Goal: Task Accomplishment & Management: Complete application form

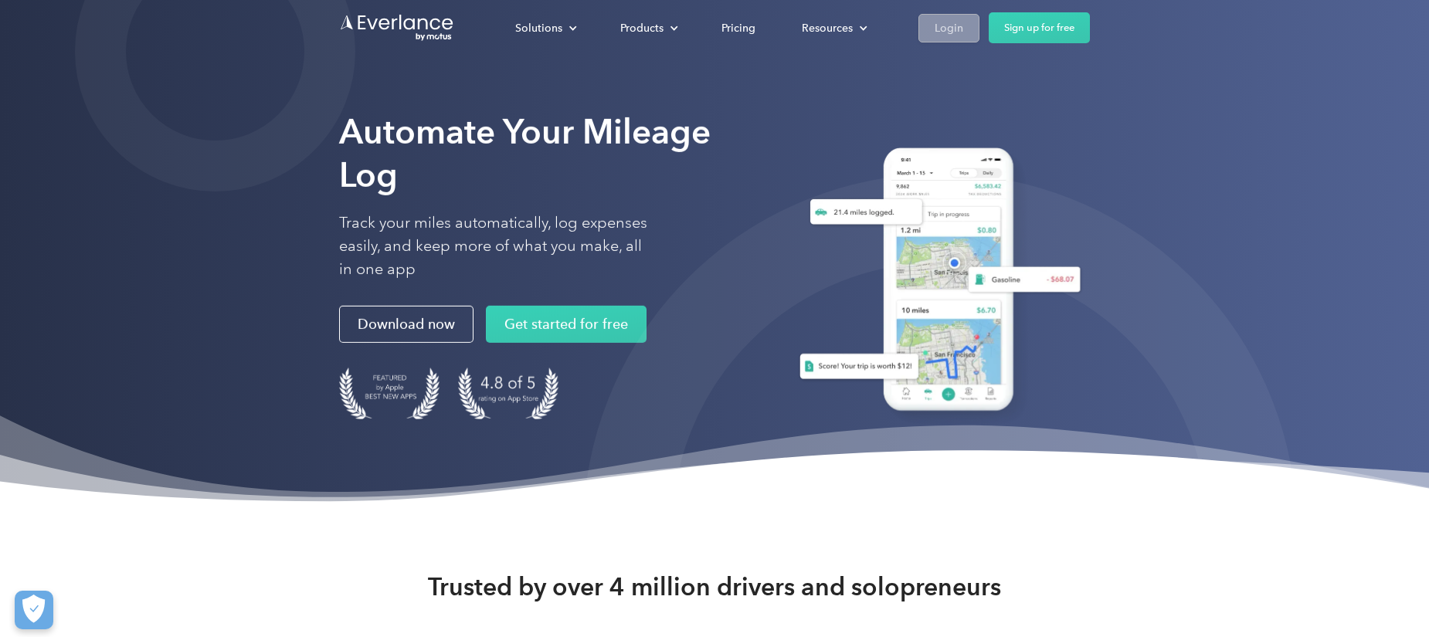
click at [950, 29] on div "Login" at bounding box center [949, 28] width 29 height 19
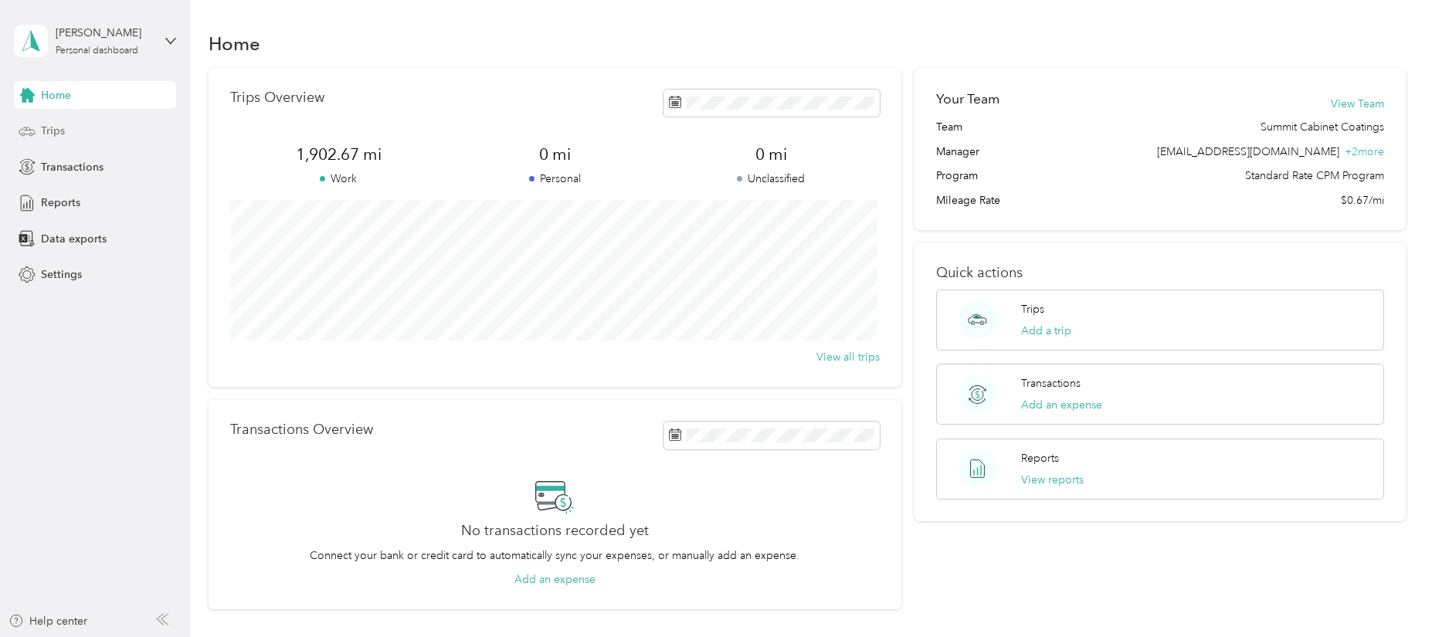
click at [57, 132] on span "Trips" at bounding box center [53, 131] width 24 height 16
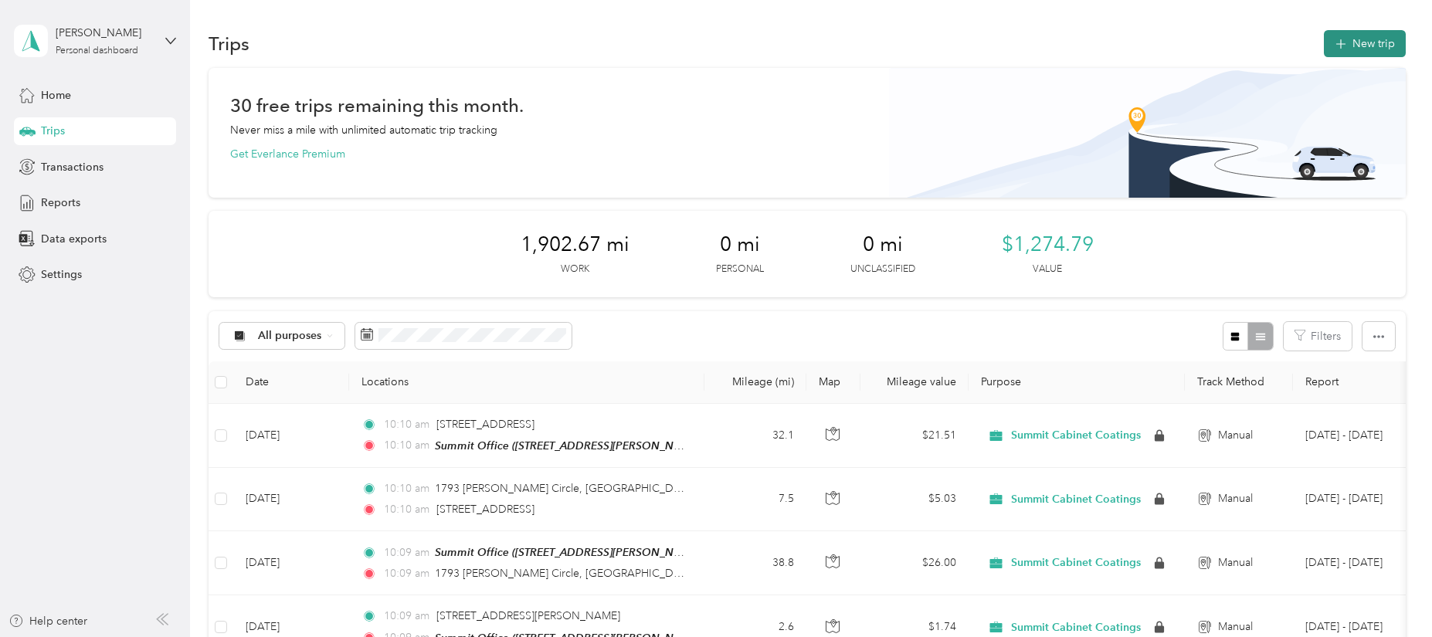
click at [1387, 40] on button "New trip" at bounding box center [1365, 43] width 82 height 27
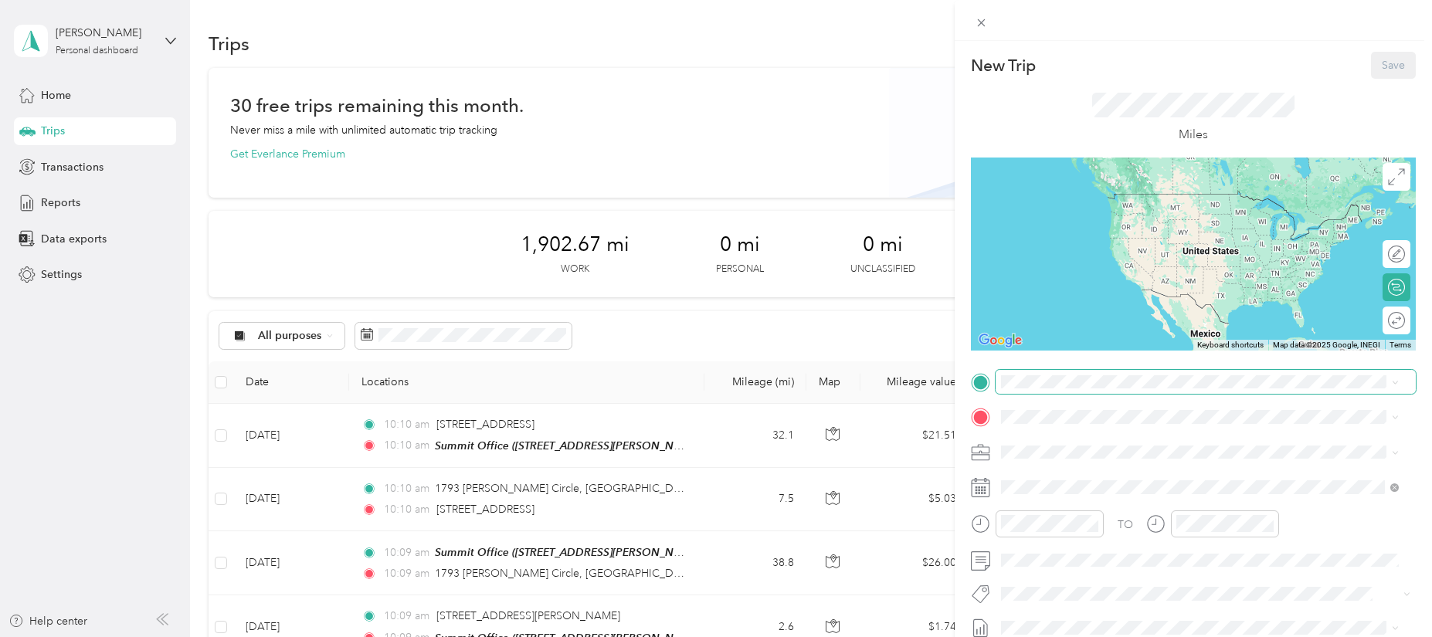
click at [1078, 373] on span at bounding box center [1206, 382] width 420 height 25
click at [1088, 443] on strong "Summit Office" at bounding box center [1067, 443] width 73 height 14
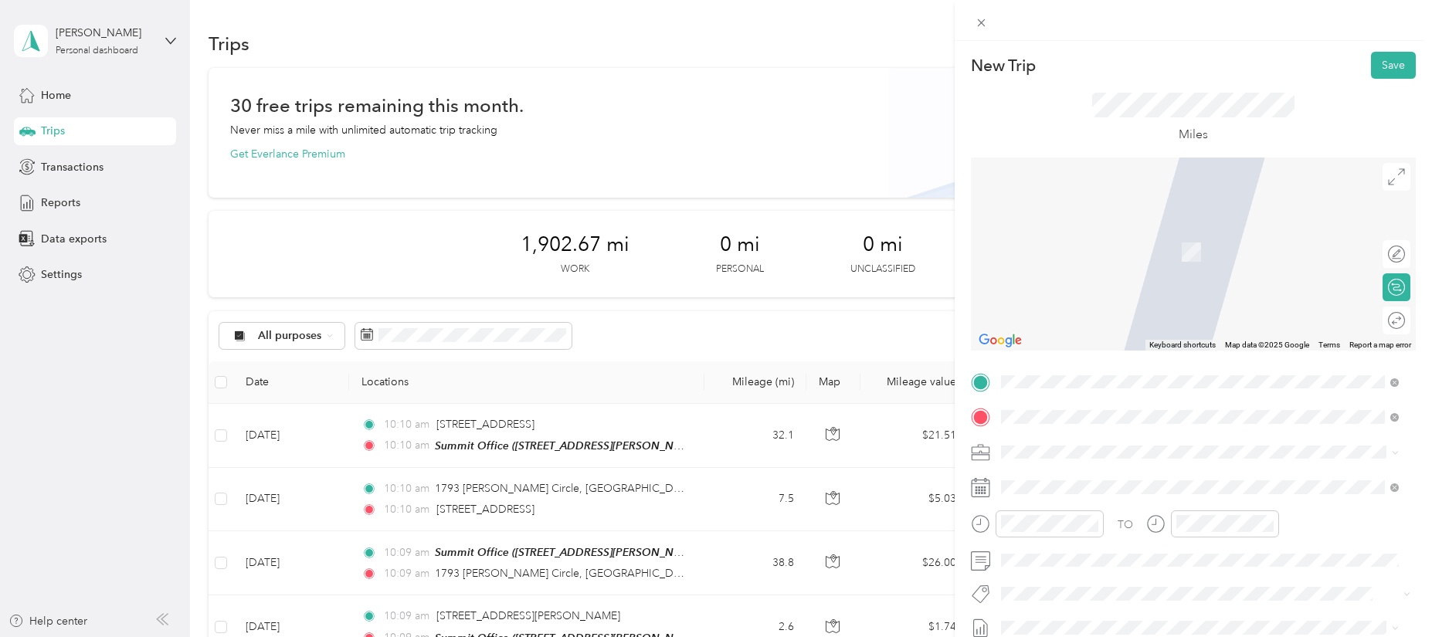
click at [1082, 477] on span "[STREET_ADDRESS][PERSON_NAME][US_STATE]" at bounding box center [1151, 473] width 240 height 14
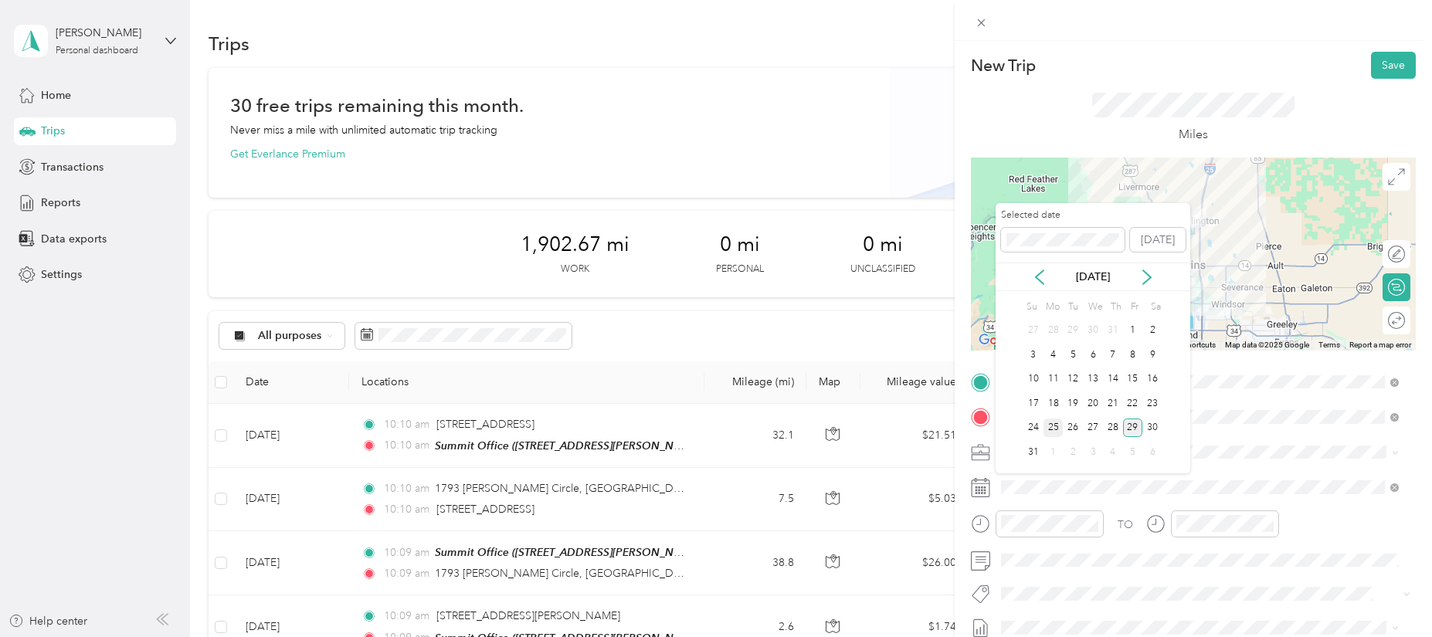
click at [1058, 430] on div "25" at bounding box center [1054, 428] width 20 height 19
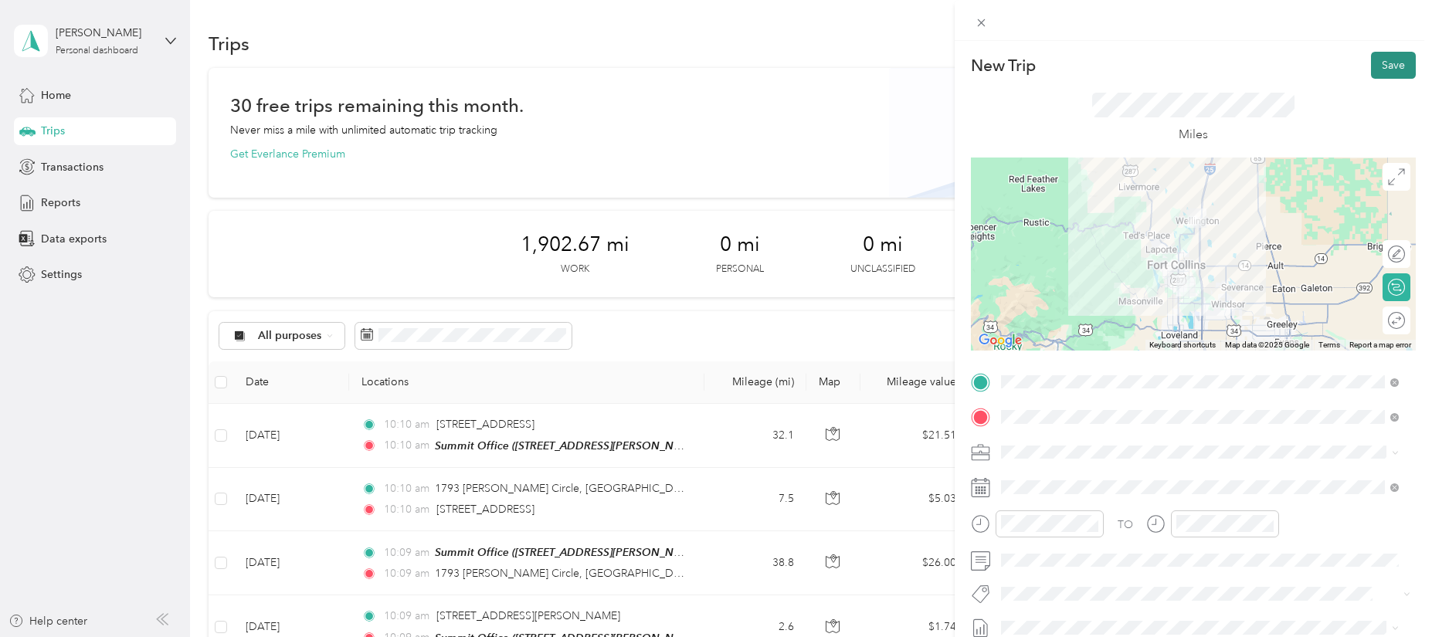
click at [1394, 70] on button "Save" at bounding box center [1393, 65] width 45 height 27
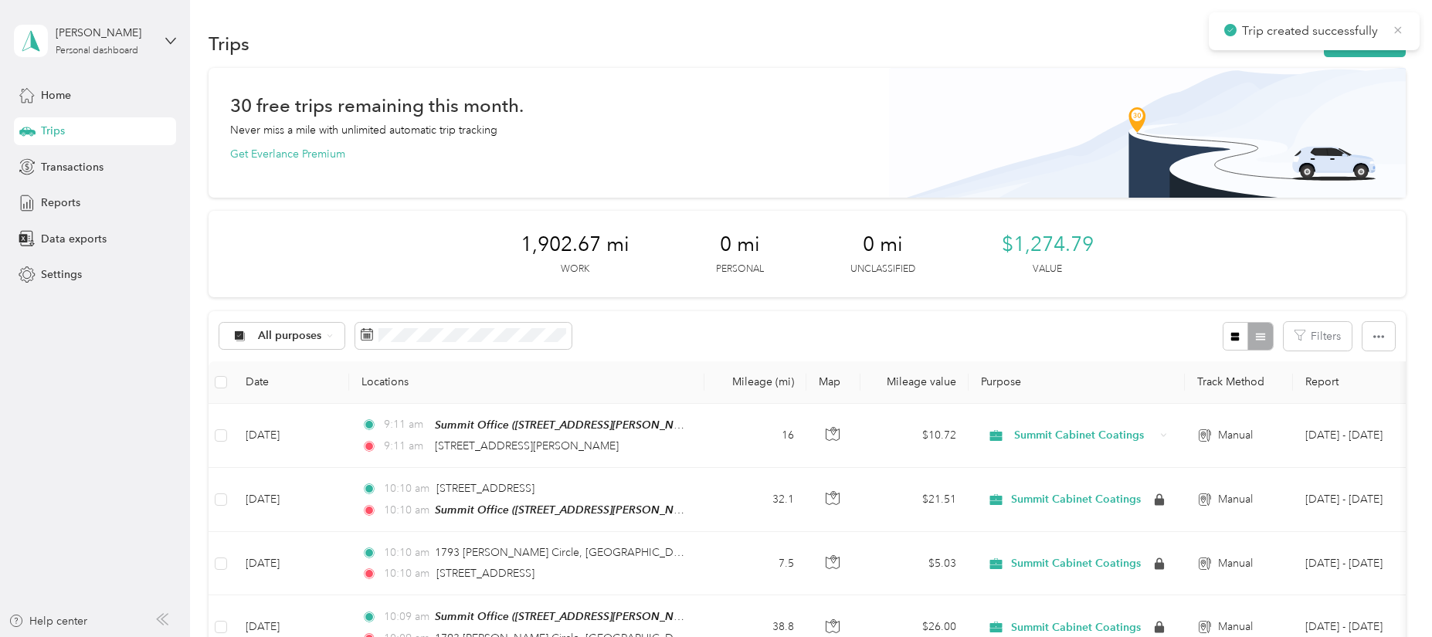
click at [1398, 29] on icon at bounding box center [1398, 30] width 12 height 14
click at [1358, 43] on button "New trip" at bounding box center [1365, 43] width 82 height 27
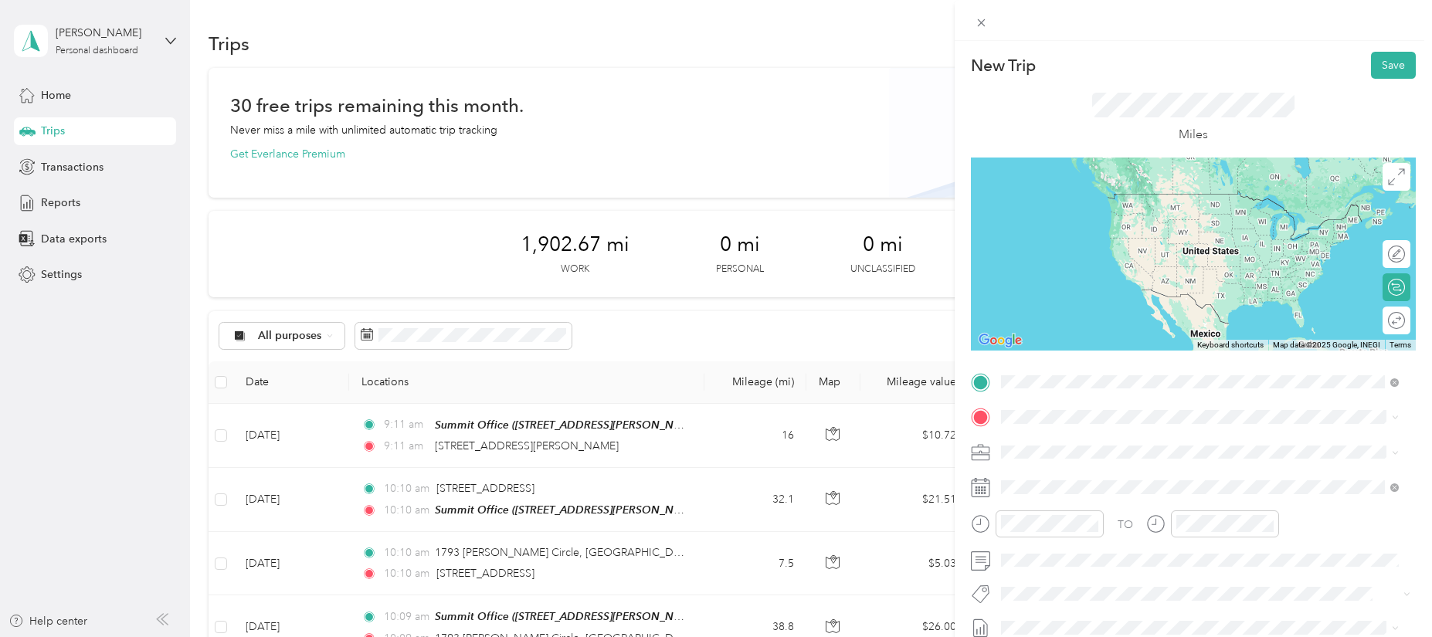
click at [1054, 445] on span "[STREET_ADDRESS][PERSON_NAME][US_STATE]" at bounding box center [1151, 438] width 240 height 14
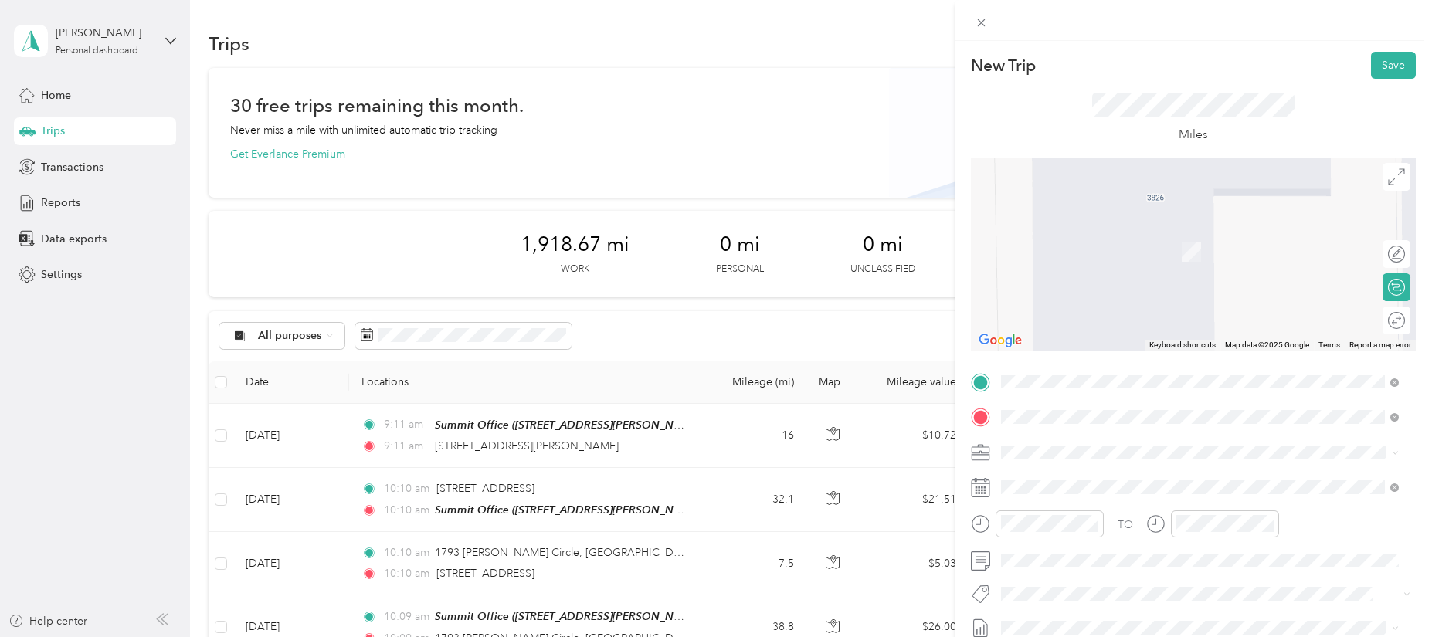
click at [1147, 236] on span "[STREET_ADDRESS][PERSON_NAME][US_STATE]" at bounding box center [1151, 229] width 240 height 14
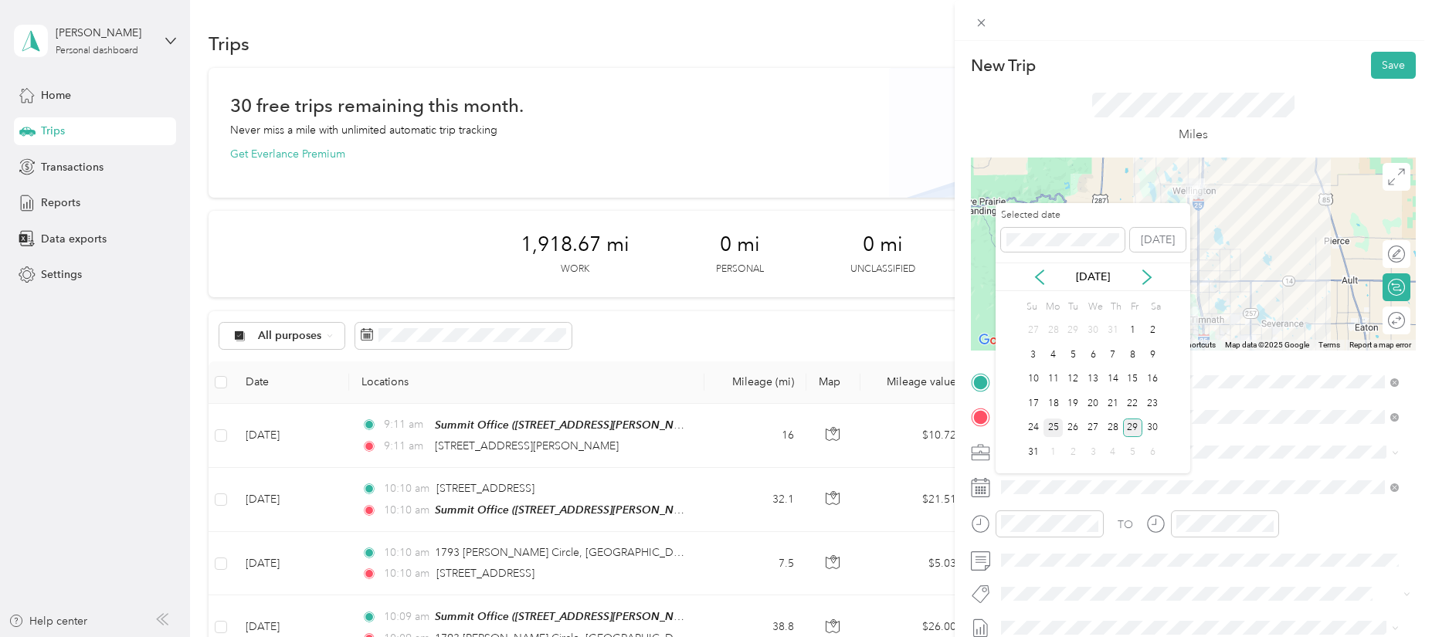
click at [1052, 427] on div "25" at bounding box center [1054, 428] width 20 height 19
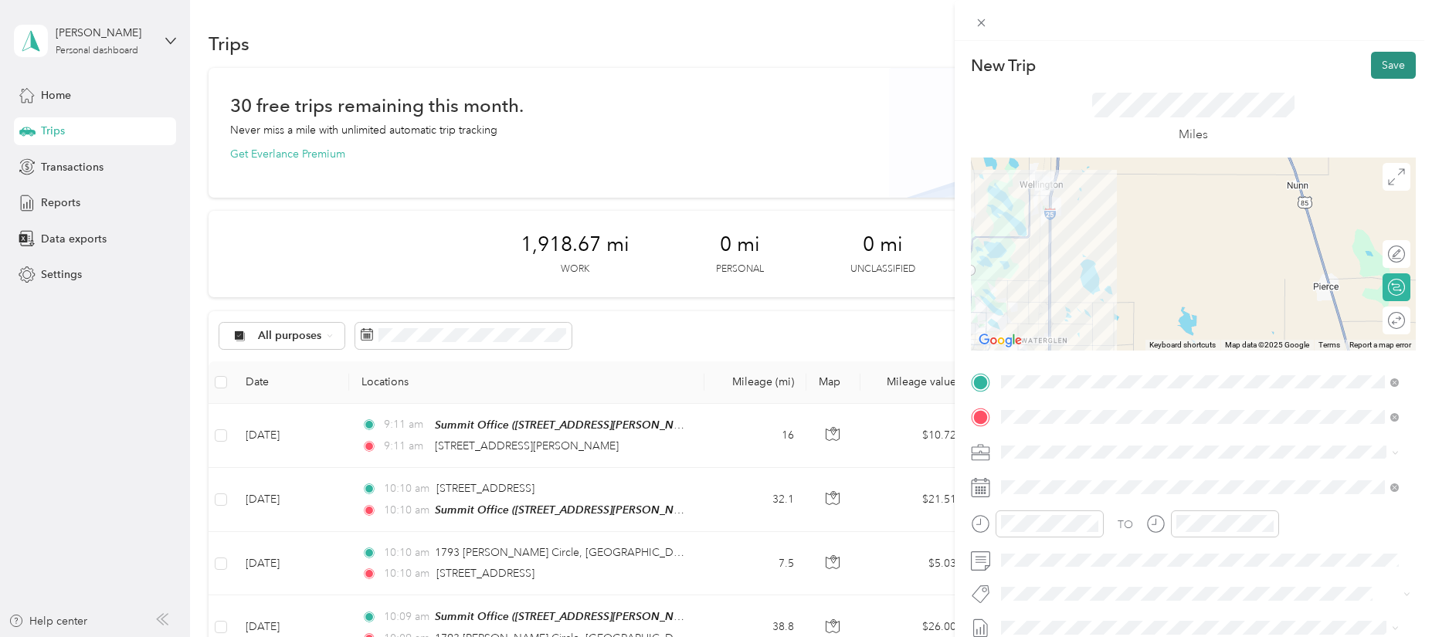
click at [1371, 63] on button "Save" at bounding box center [1393, 65] width 45 height 27
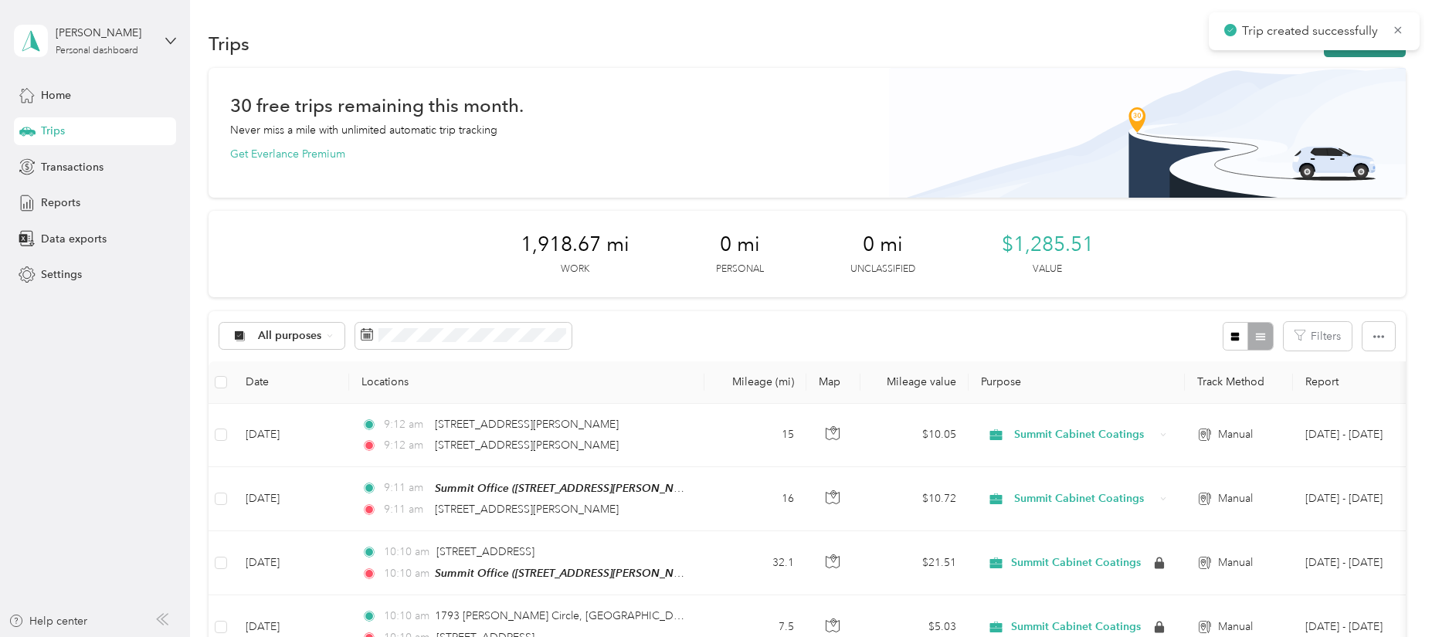
click at [1342, 53] on button "New trip" at bounding box center [1365, 43] width 82 height 27
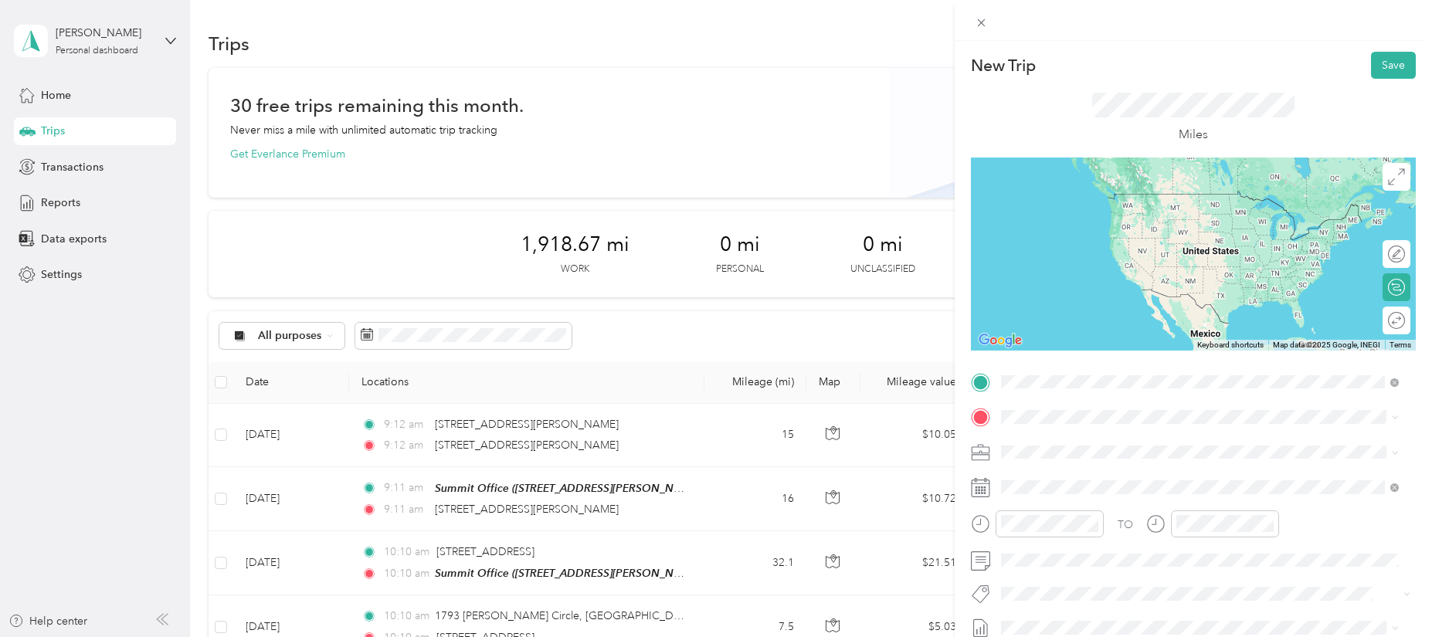
click at [1073, 445] on span "[STREET_ADDRESS][PERSON_NAME][US_STATE]" at bounding box center [1151, 438] width 240 height 14
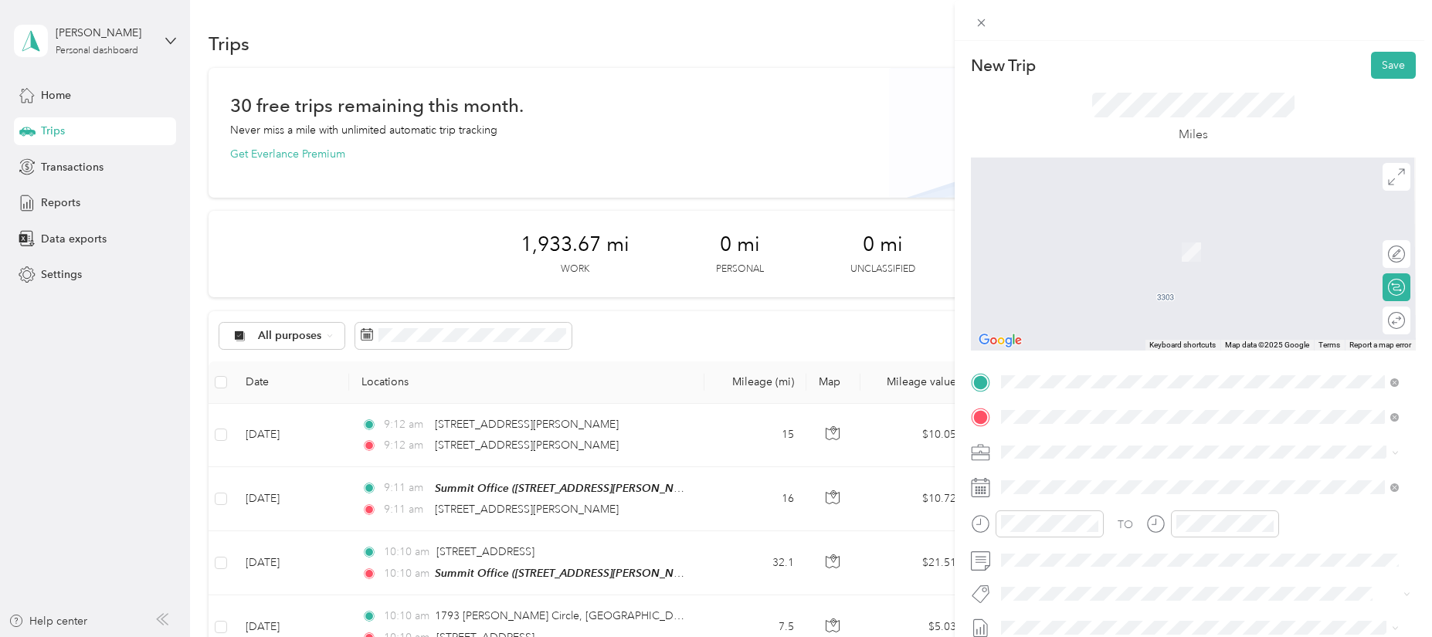
click at [1202, 236] on span "[STREET_ADDRESS][PERSON_NAME][US_STATE]" at bounding box center [1151, 229] width 240 height 14
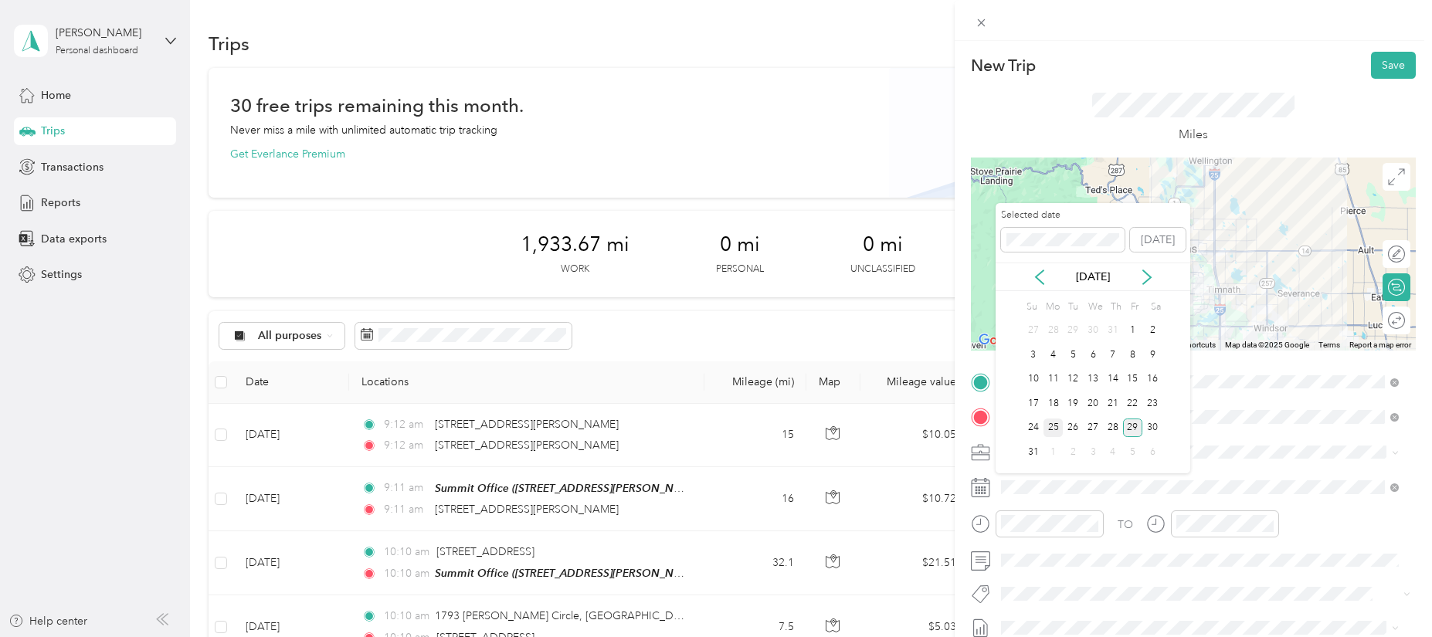
click at [1052, 425] on div "25" at bounding box center [1054, 428] width 20 height 19
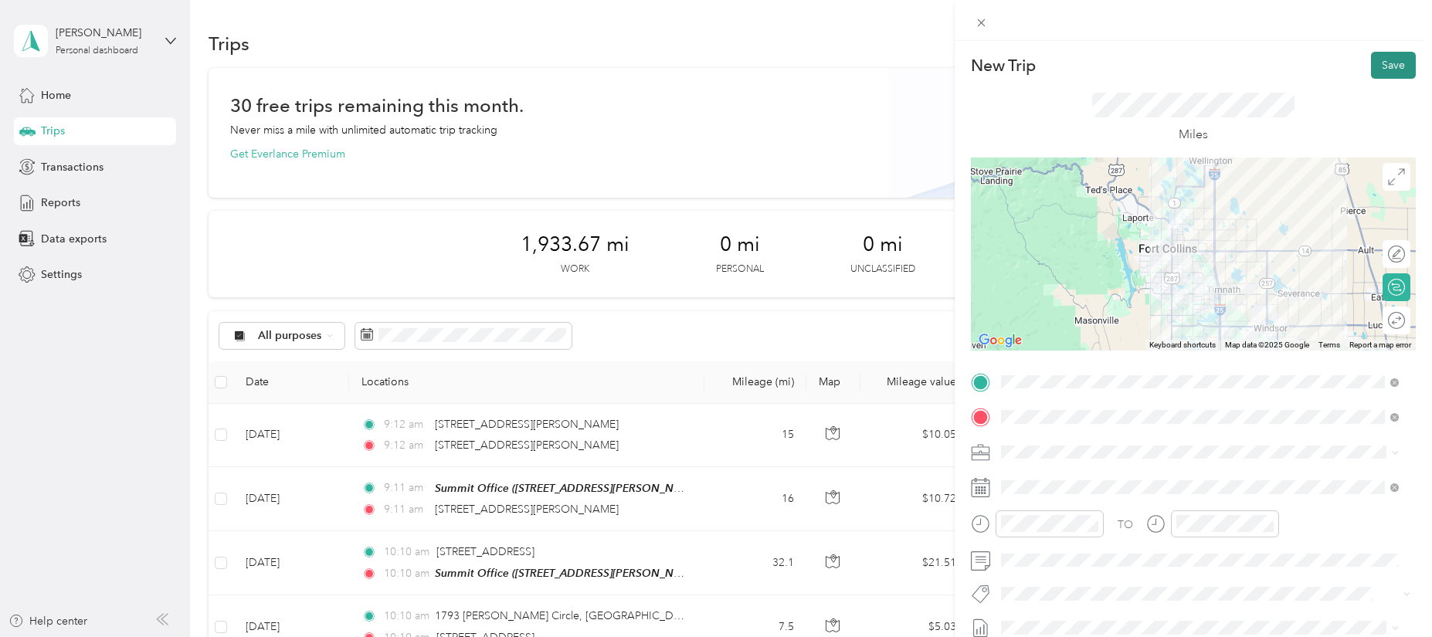
click at [1382, 68] on button "Save" at bounding box center [1393, 65] width 45 height 27
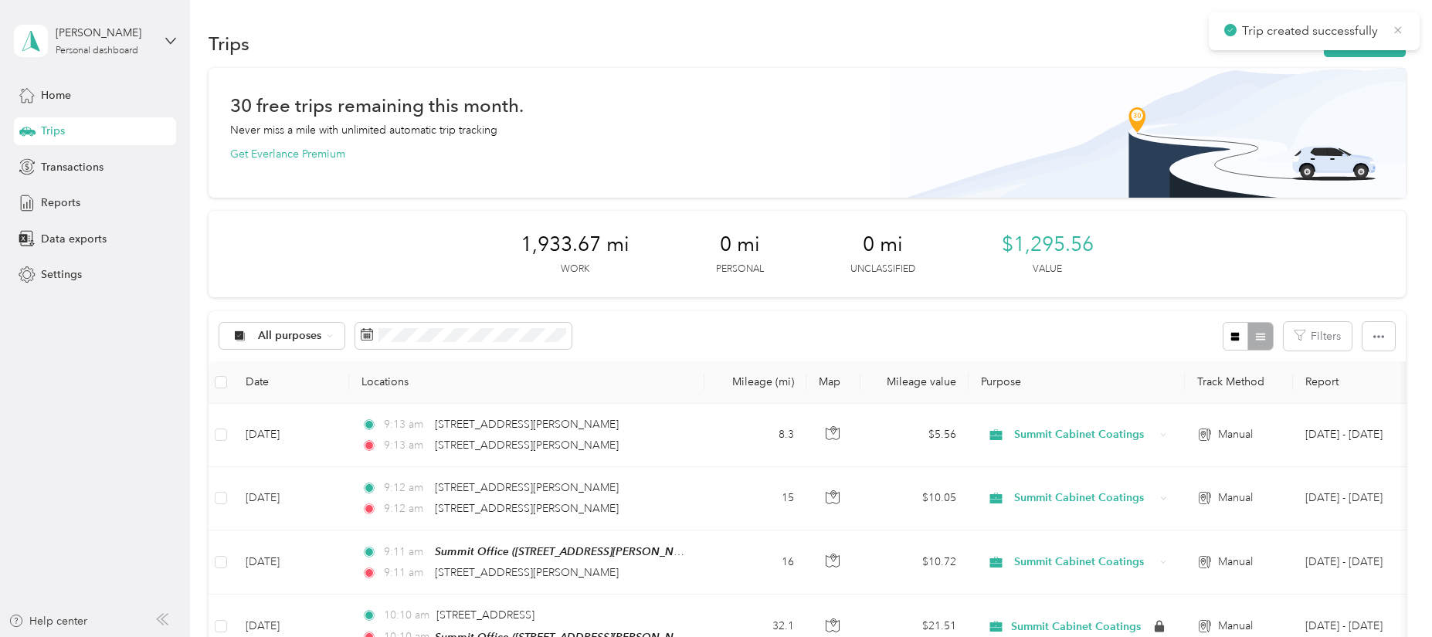
click at [1399, 35] on icon at bounding box center [1398, 30] width 12 height 14
click at [1379, 46] on button "New trip" at bounding box center [1365, 43] width 82 height 27
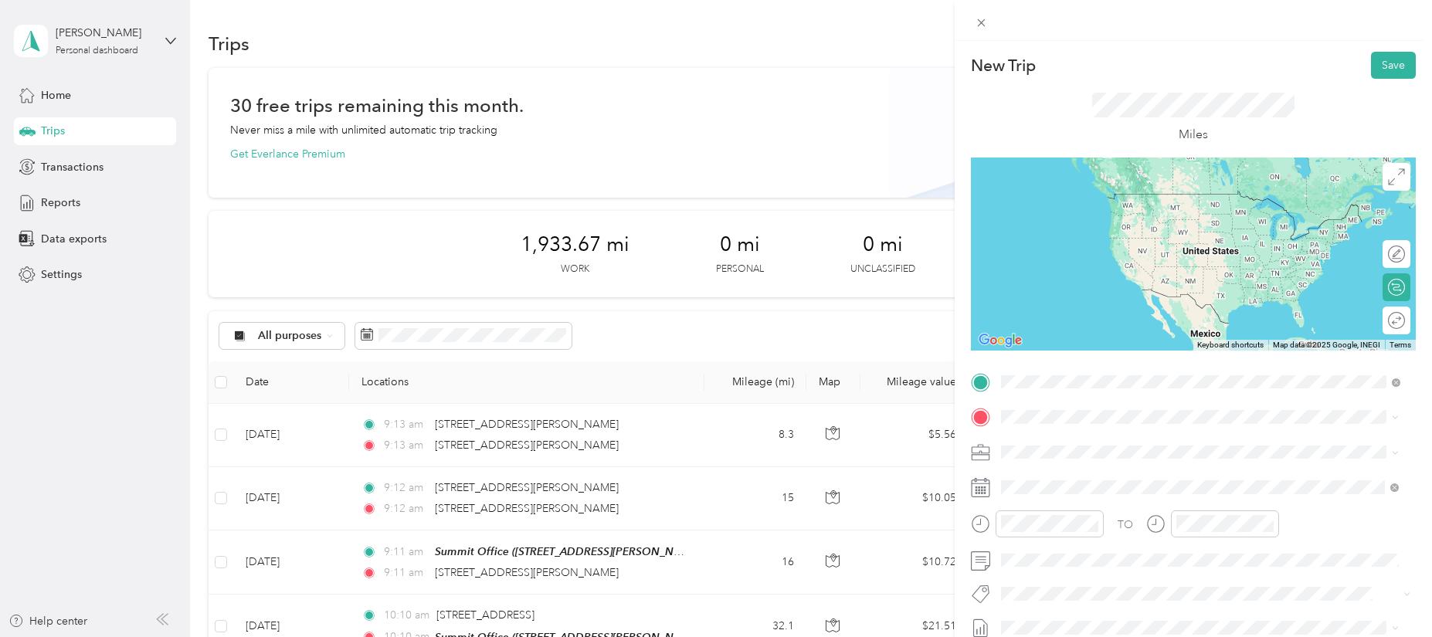
click at [1098, 438] on span "[STREET_ADDRESS][PERSON_NAME][US_STATE]" at bounding box center [1151, 438] width 240 height 14
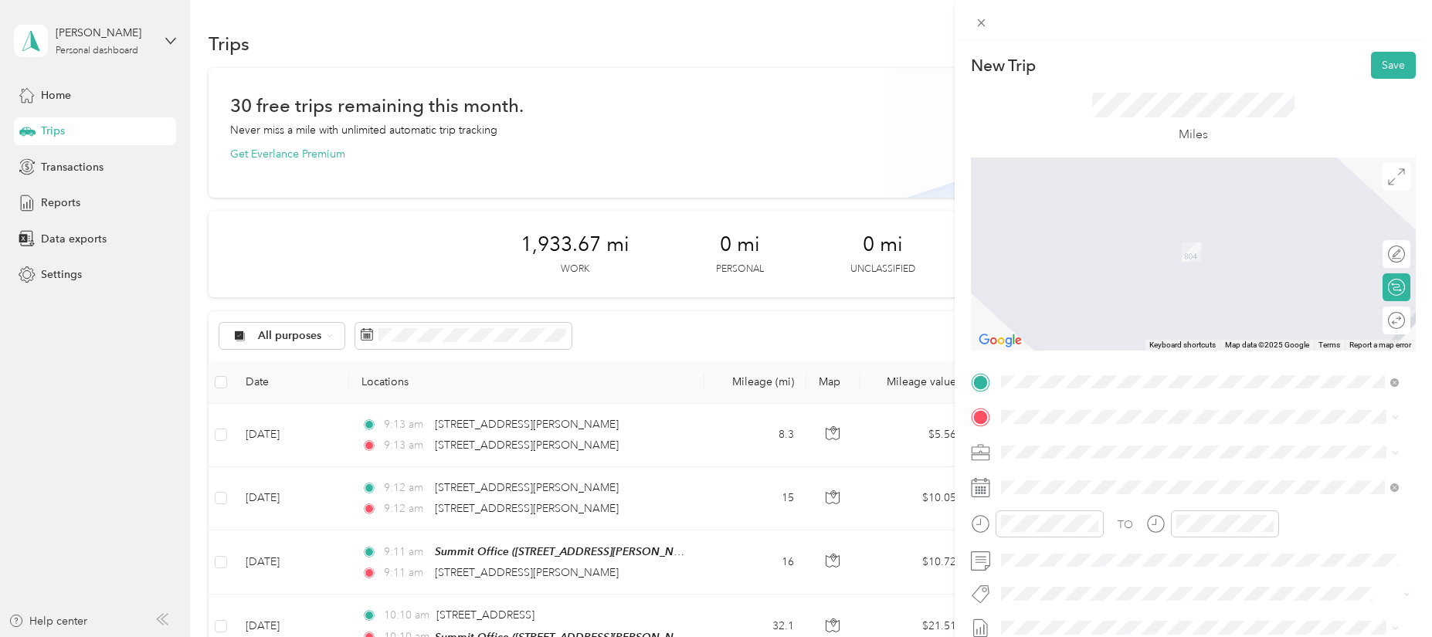
click at [1115, 493] on span "[STREET_ADDRESS][PERSON_NAME][PERSON_NAME][US_STATE]" at bounding box center [1194, 495] width 326 height 13
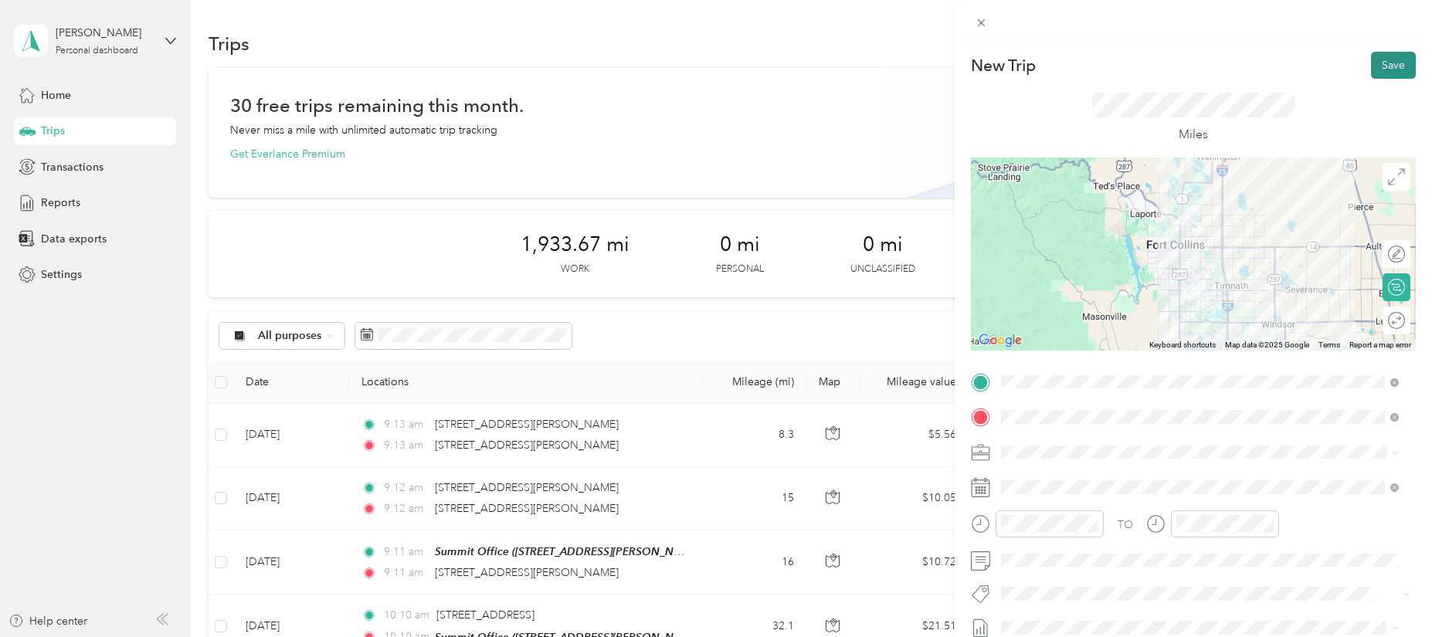
click at [1386, 65] on button "Save" at bounding box center [1393, 65] width 45 height 27
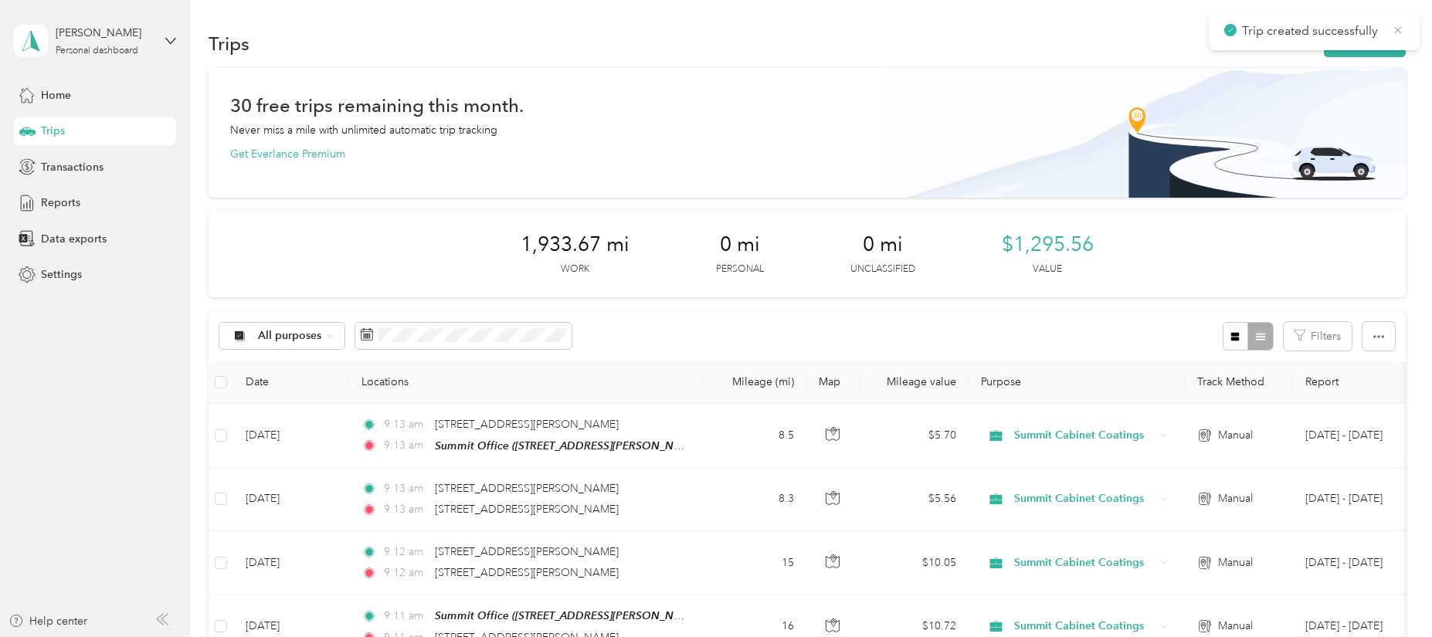
click at [1401, 30] on icon at bounding box center [1398, 30] width 12 height 14
click at [1346, 46] on button "New trip" at bounding box center [1365, 43] width 82 height 27
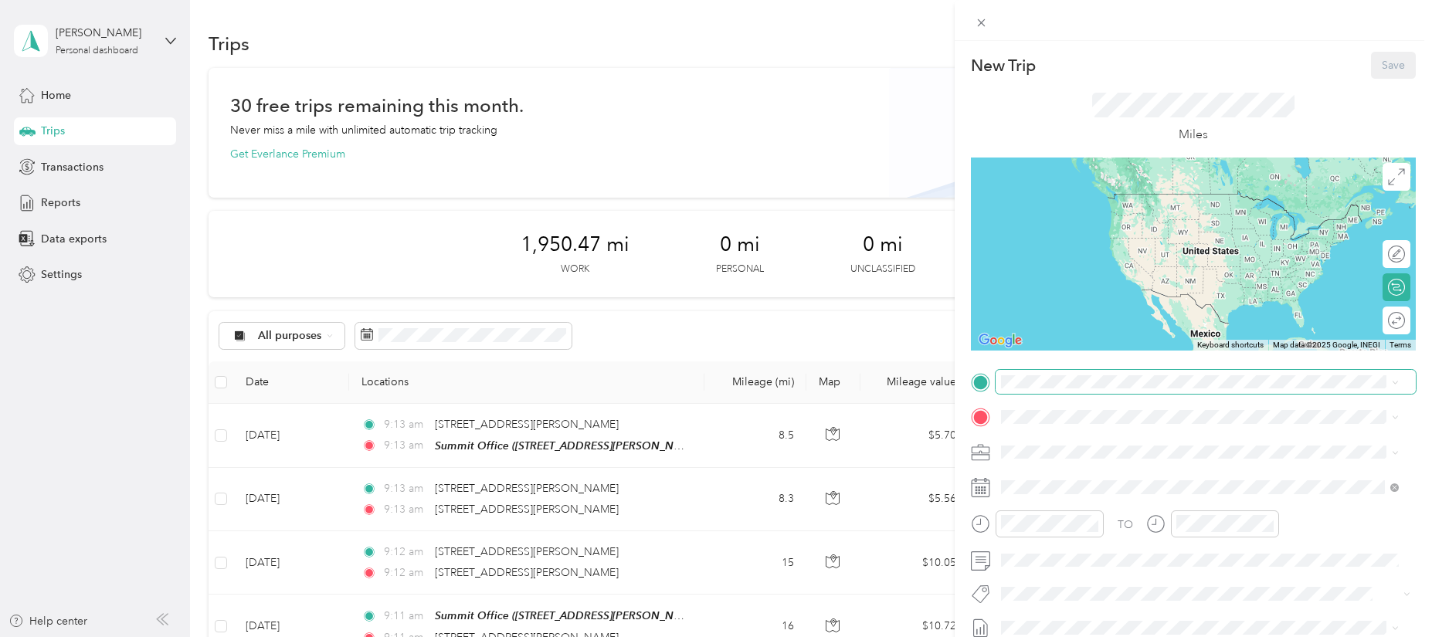
click at [1041, 372] on span at bounding box center [1206, 382] width 420 height 25
click at [1040, 389] on span at bounding box center [1206, 382] width 420 height 25
click at [1053, 446] on strong "Summit Office" at bounding box center [1067, 443] width 73 height 14
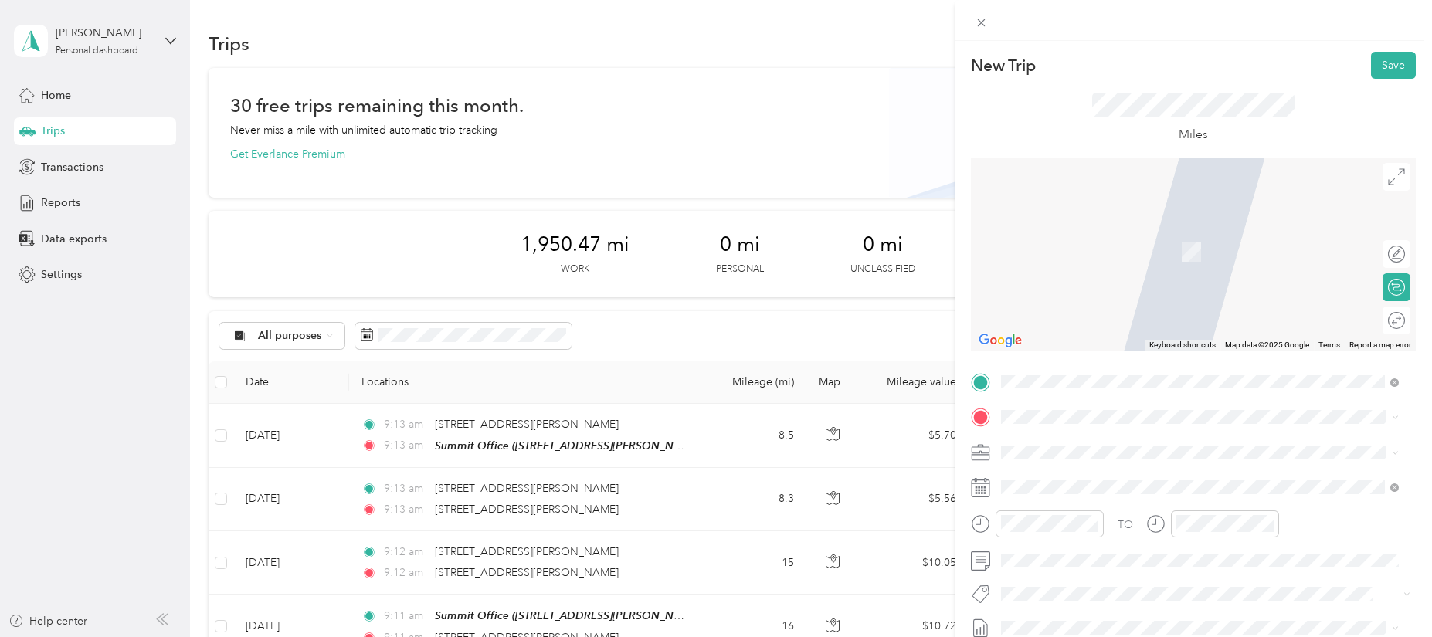
click at [1099, 235] on span "[STREET_ADDRESS][PERSON_NAME][US_STATE]" at bounding box center [1151, 228] width 240 height 14
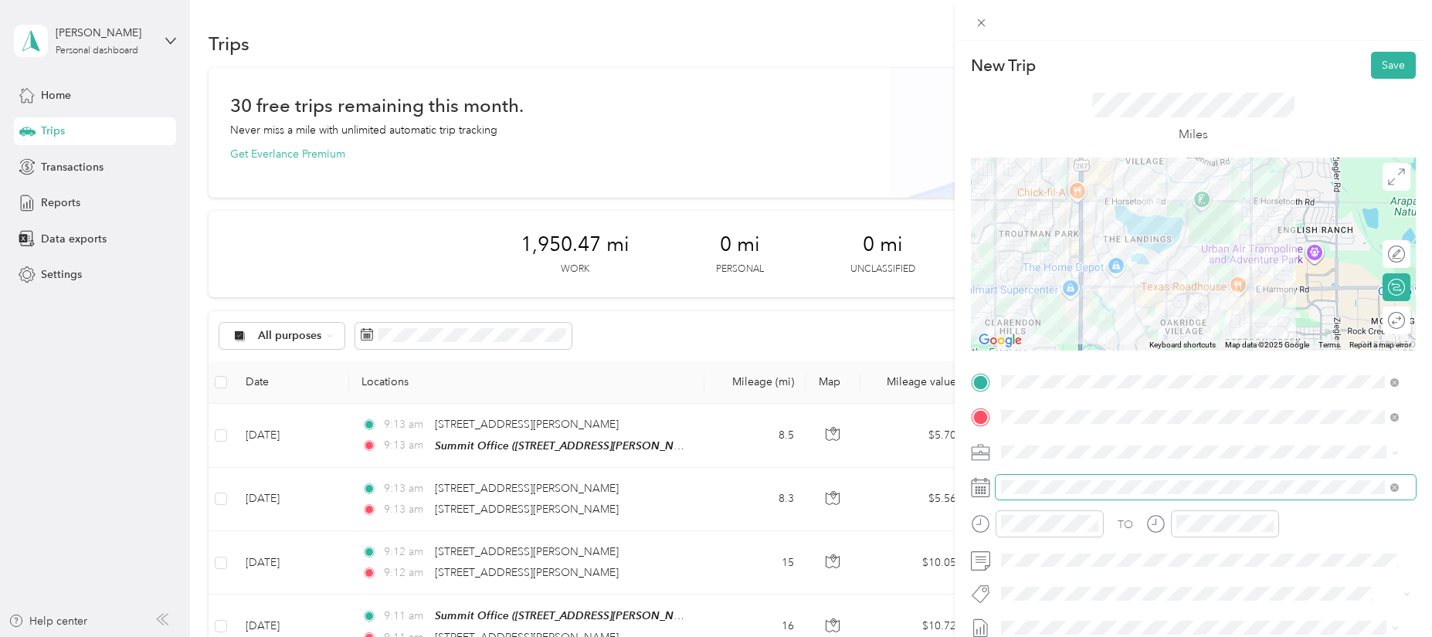
click at [1051, 494] on span at bounding box center [1206, 487] width 420 height 25
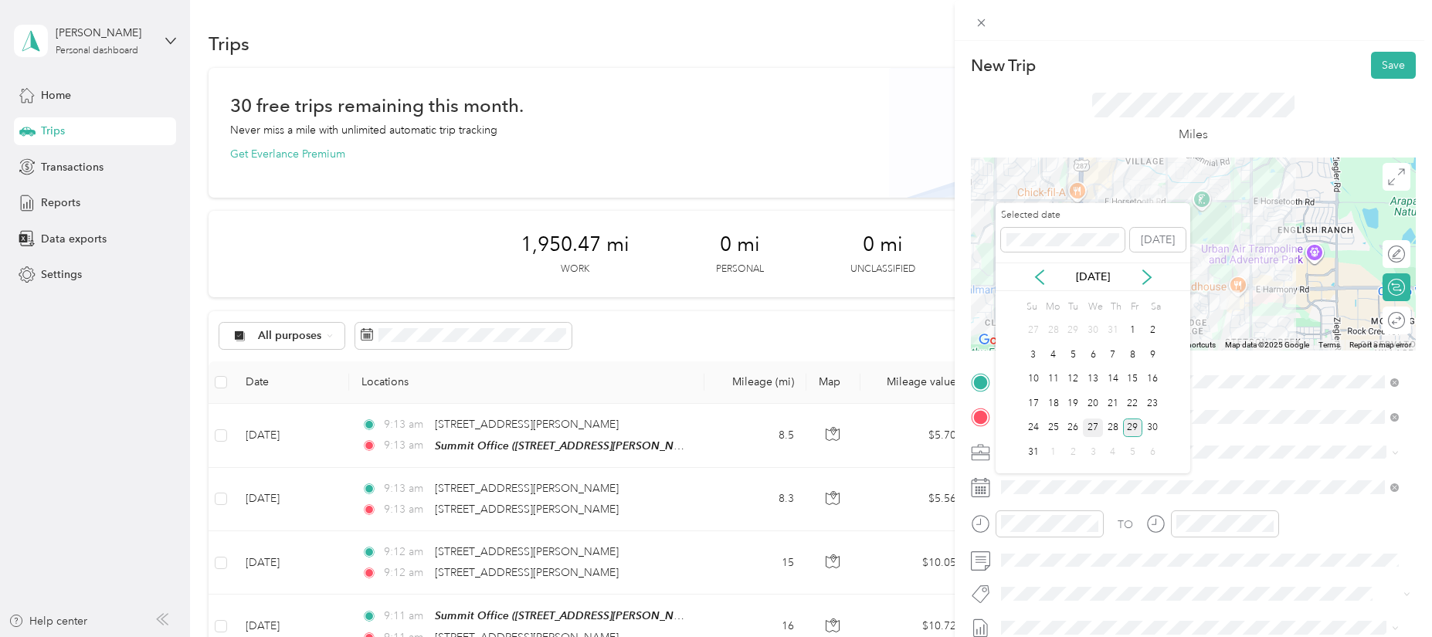
click at [1091, 426] on div "27" at bounding box center [1093, 428] width 20 height 19
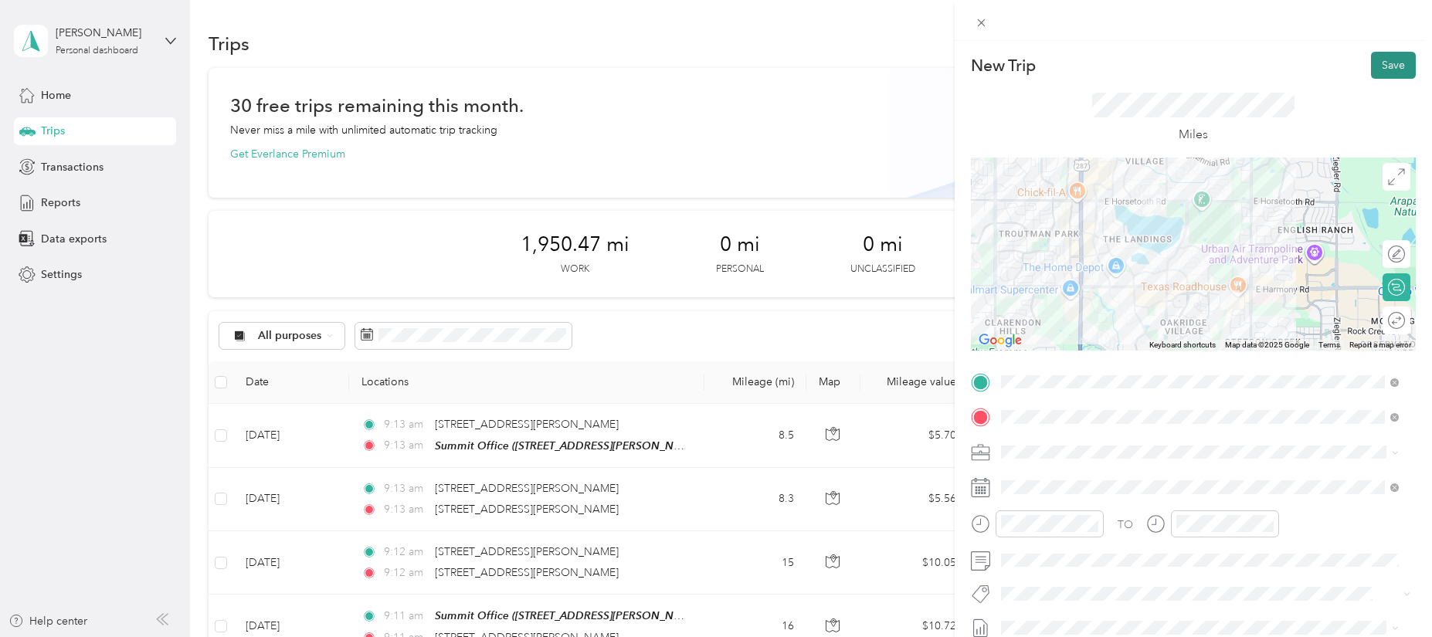
click at [1376, 70] on button "Save" at bounding box center [1393, 65] width 45 height 27
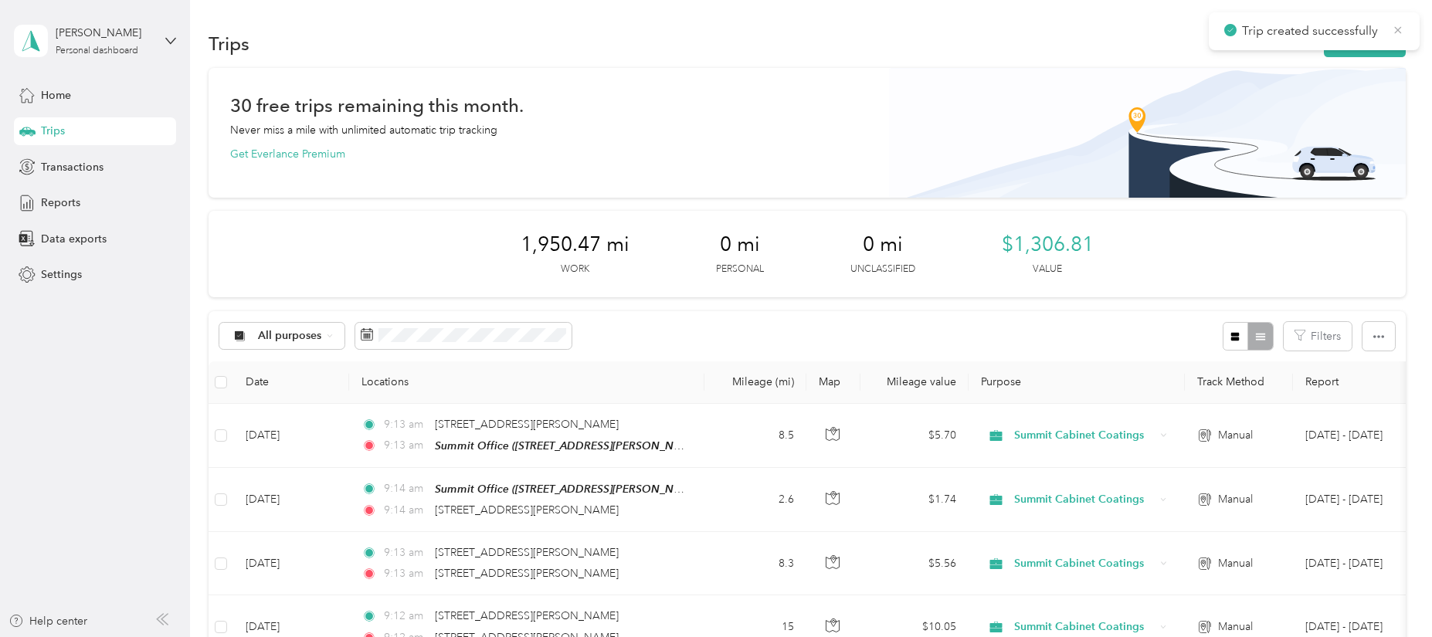
click at [1400, 28] on icon at bounding box center [1398, 29] width 7 height 7
click at [1373, 55] on button "New trip" at bounding box center [1365, 43] width 82 height 27
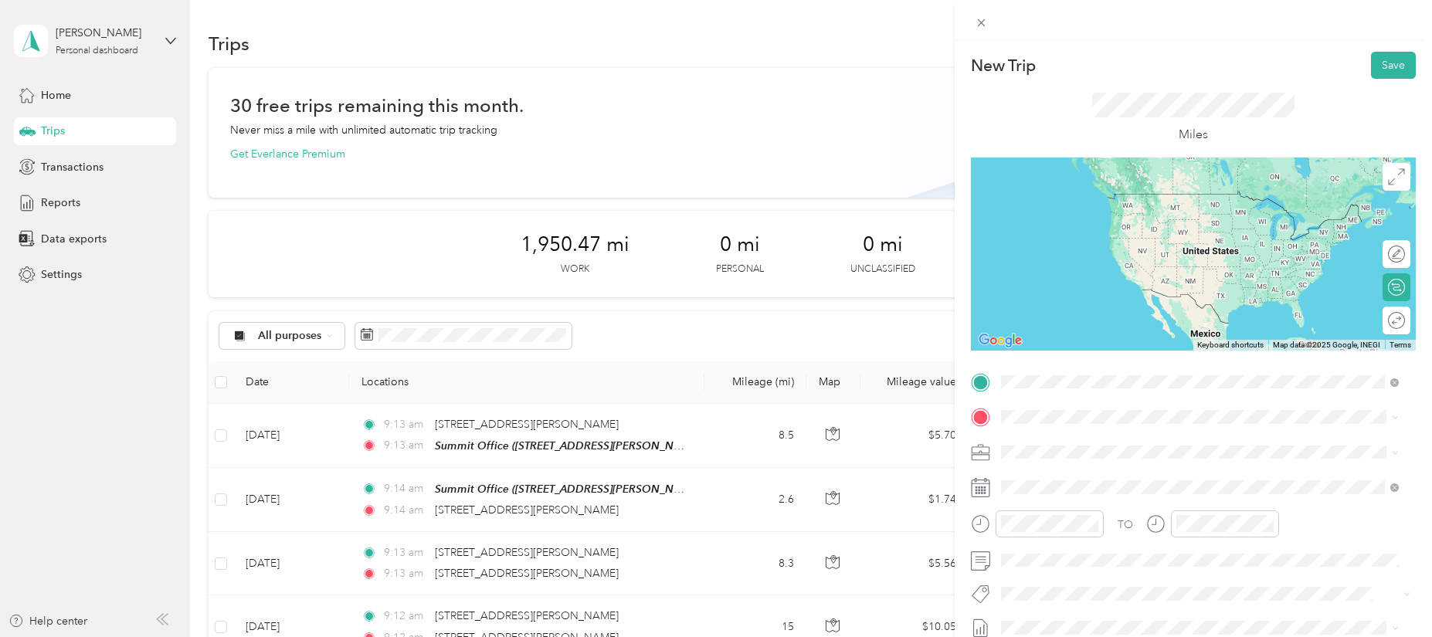
click at [1063, 444] on span "[STREET_ADDRESS][PERSON_NAME][US_STATE]" at bounding box center [1151, 438] width 240 height 14
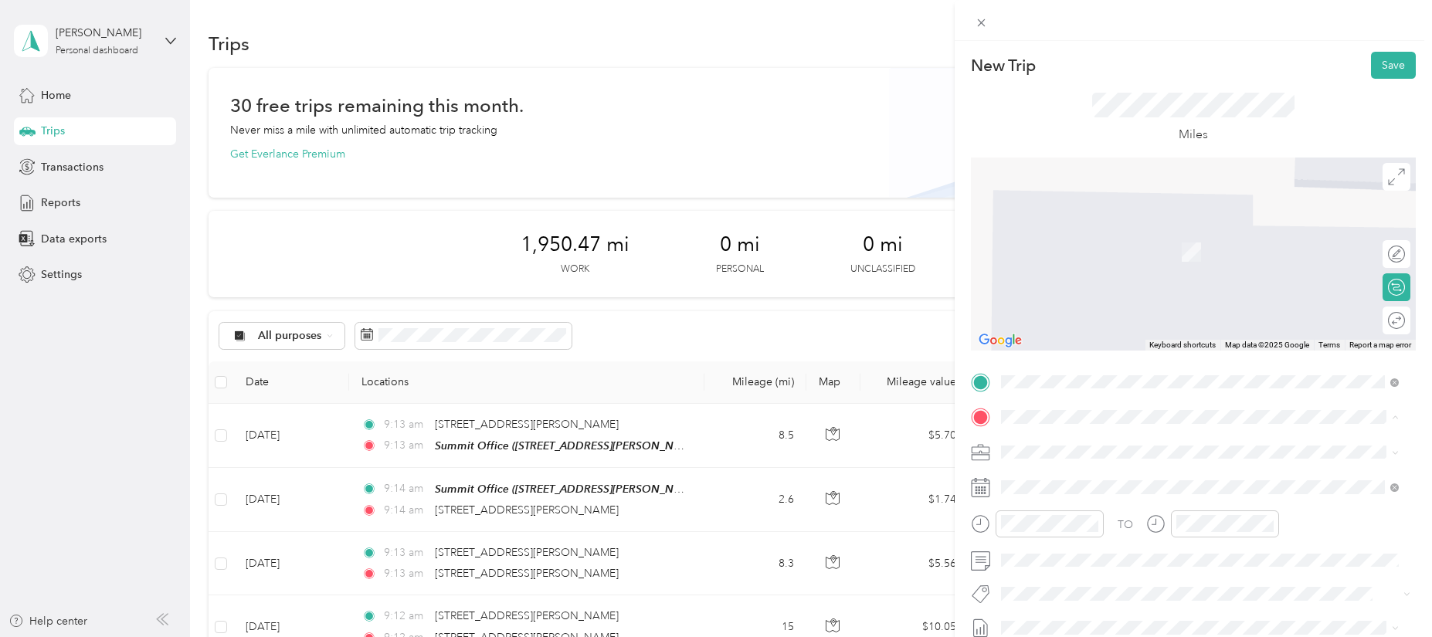
click at [1064, 475] on strong "Summit Office" at bounding box center [1067, 478] width 73 height 14
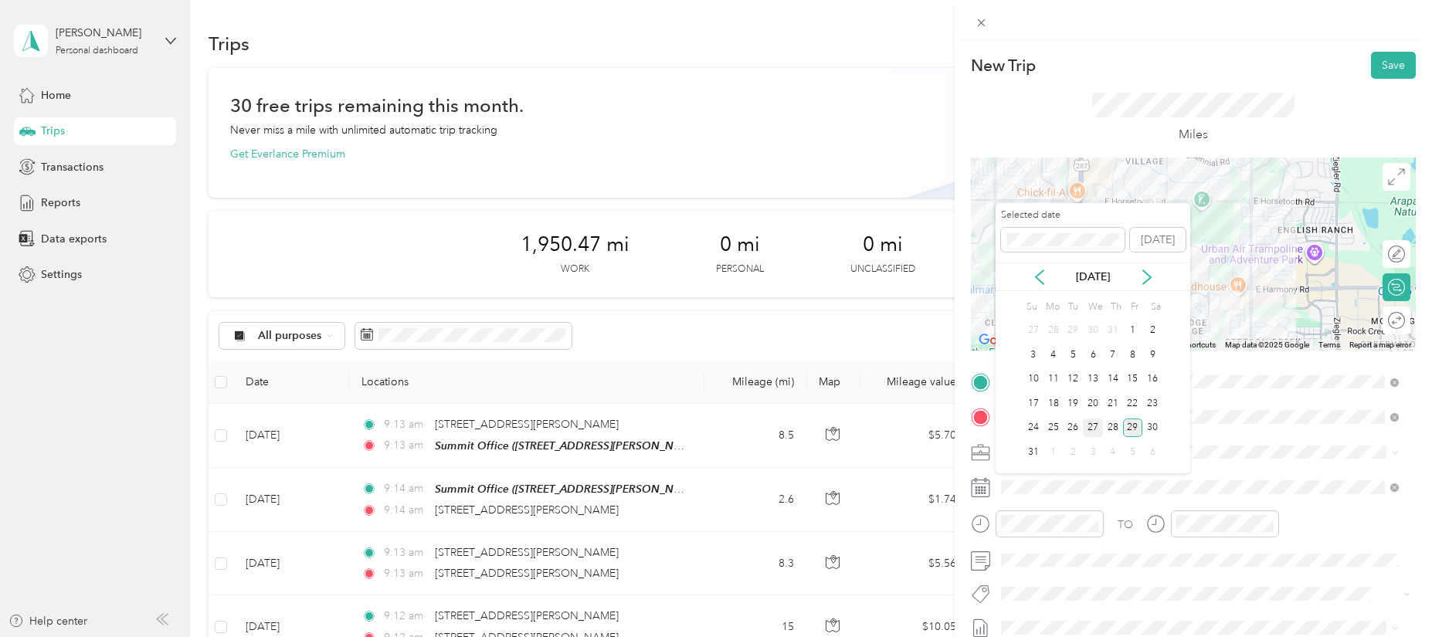
click at [1090, 427] on div "27" at bounding box center [1093, 428] width 20 height 19
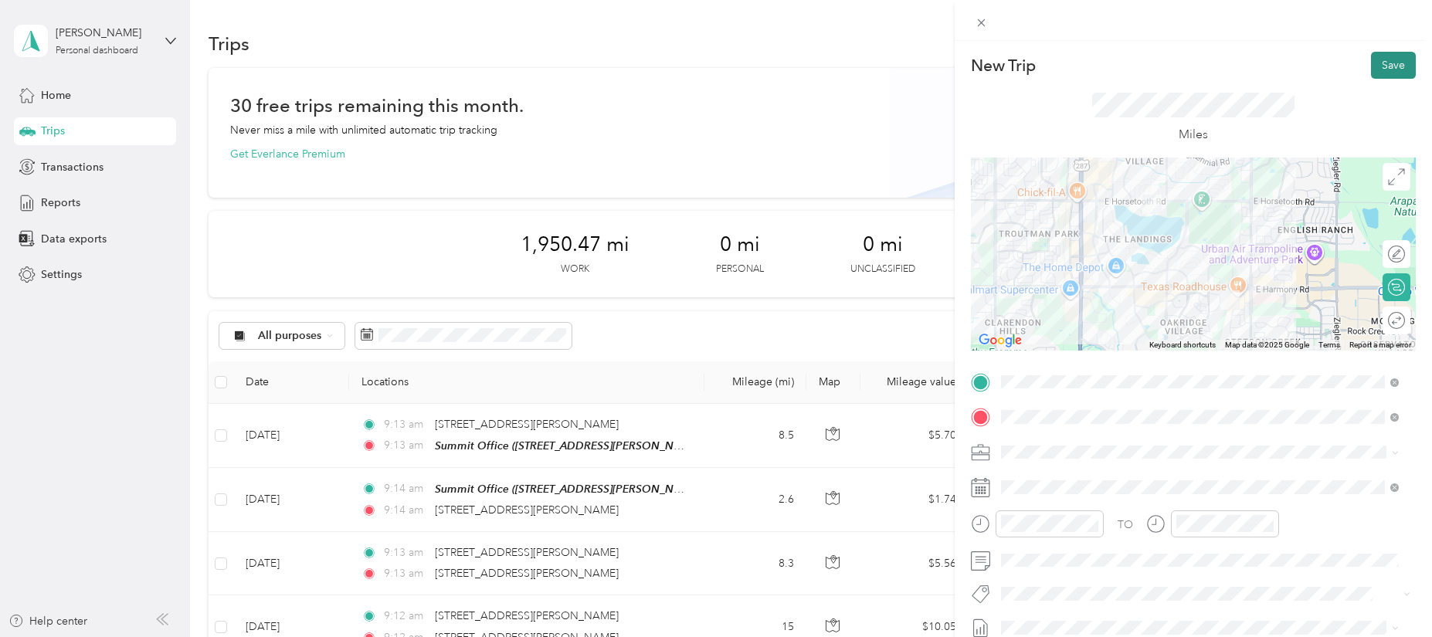
click at [1381, 63] on button "Save" at bounding box center [1393, 65] width 45 height 27
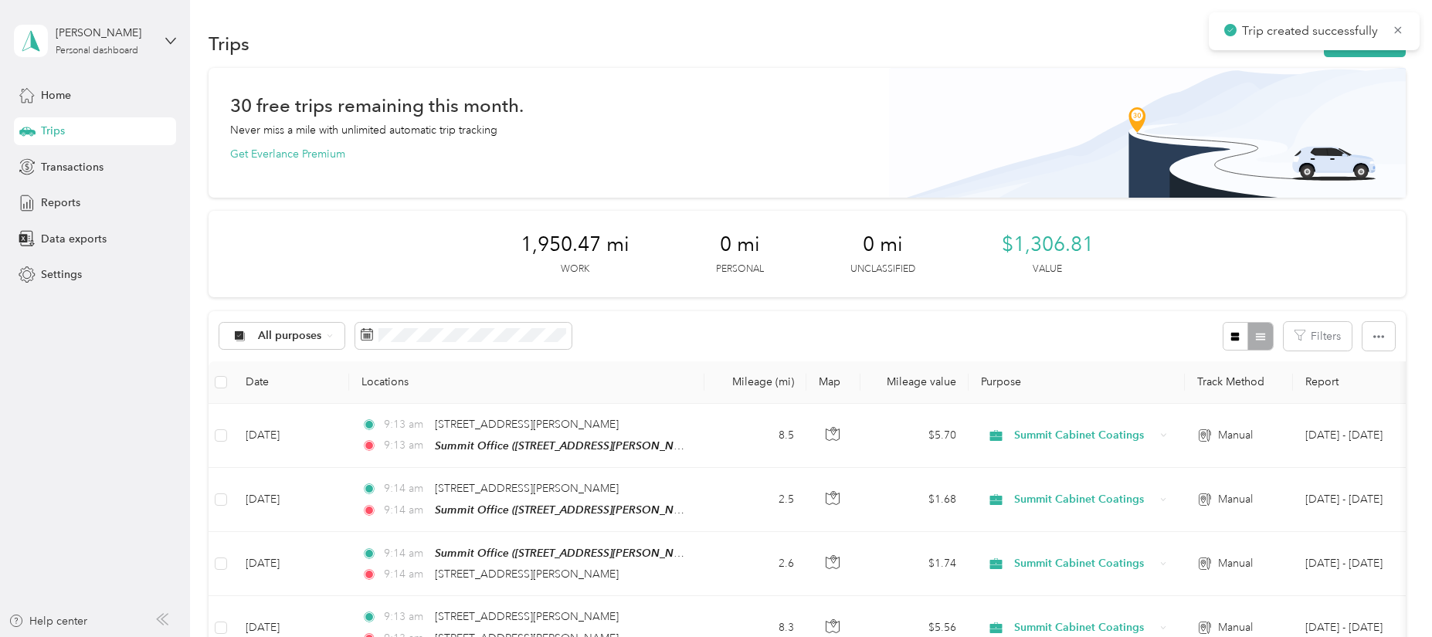
click at [1405, 28] on div "Trip created successfully" at bounding box center [1314, 31] width 211 height 38
click at [1401, 29] on icon at bounding box center [1398, 30] width 12 height 14
click at [1381, 46] on button "New trip" at bounding box center [1365, 43] width 82 height 27
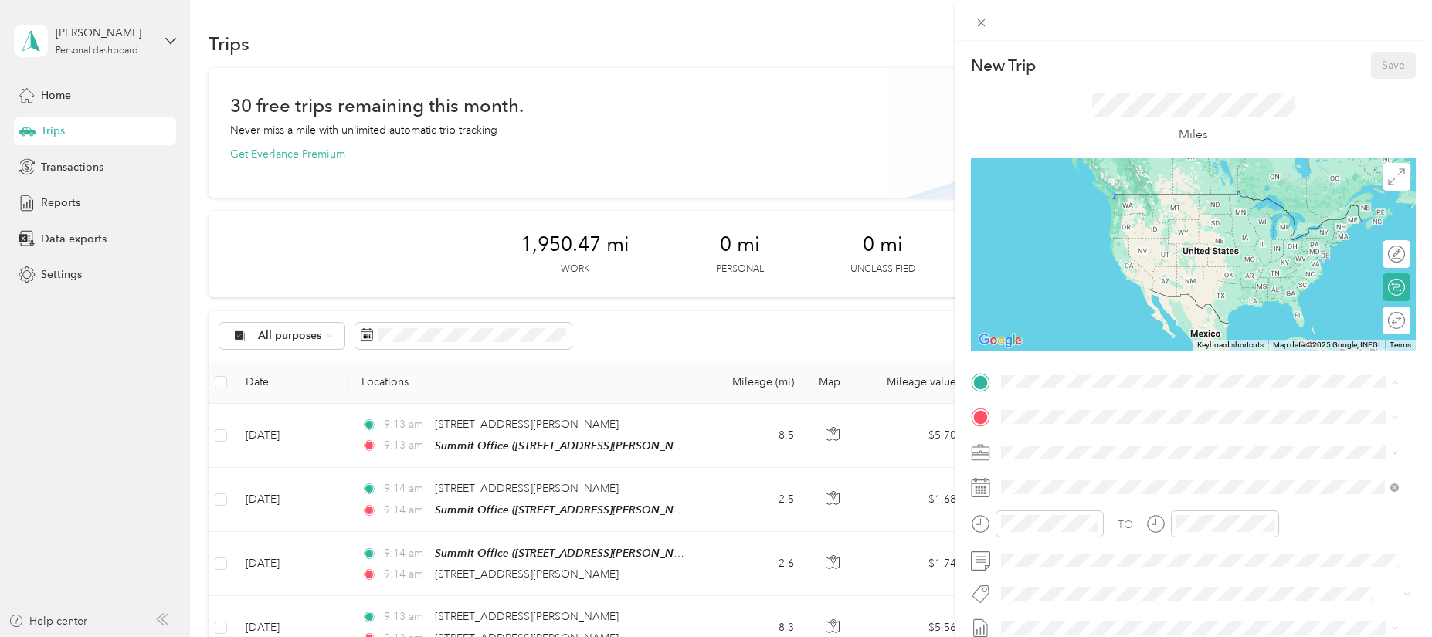
click at [1119, 452] on div "Summit Office [STREET_ADDRESS][PERSON_NAME][PERSON_NAME][US_STATE]" at bounding box center [1194, 452] width 326 height 32
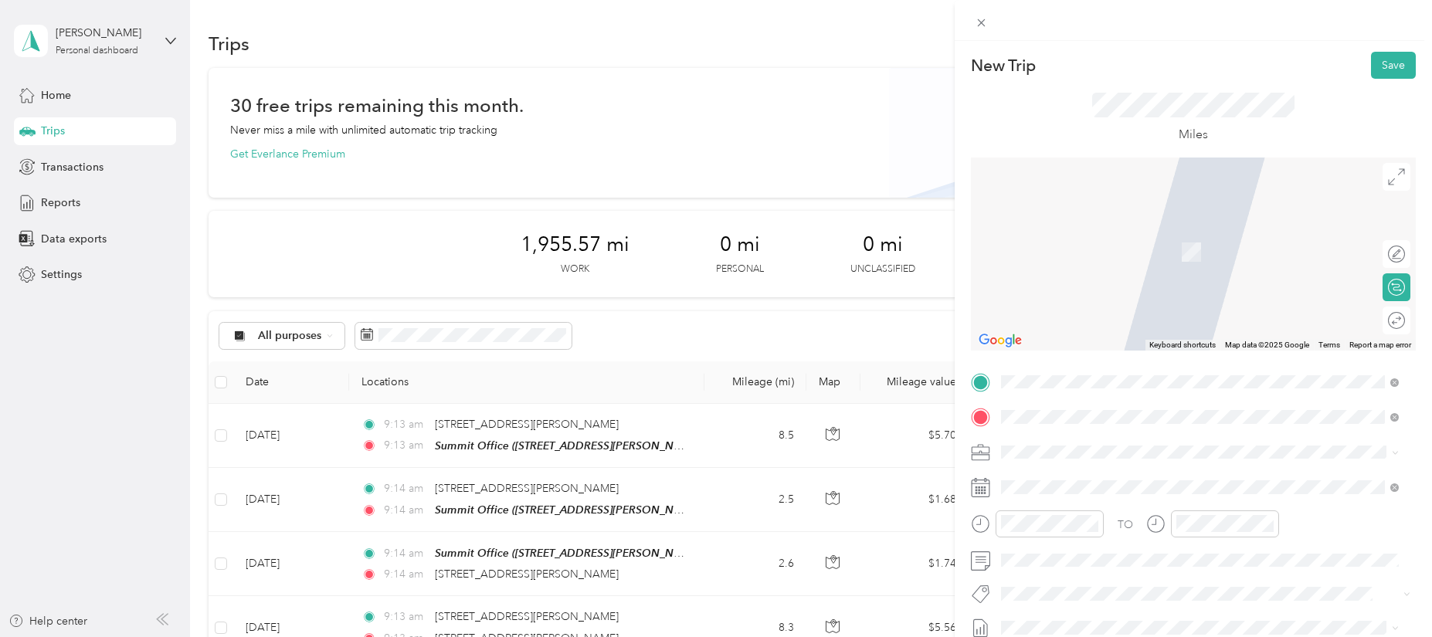
click at [1109, 231] on span "[STREET_ADDRESS][PERSON_NAME][US_STATE]" at bounding box center [1151, 229] width 240 height 14
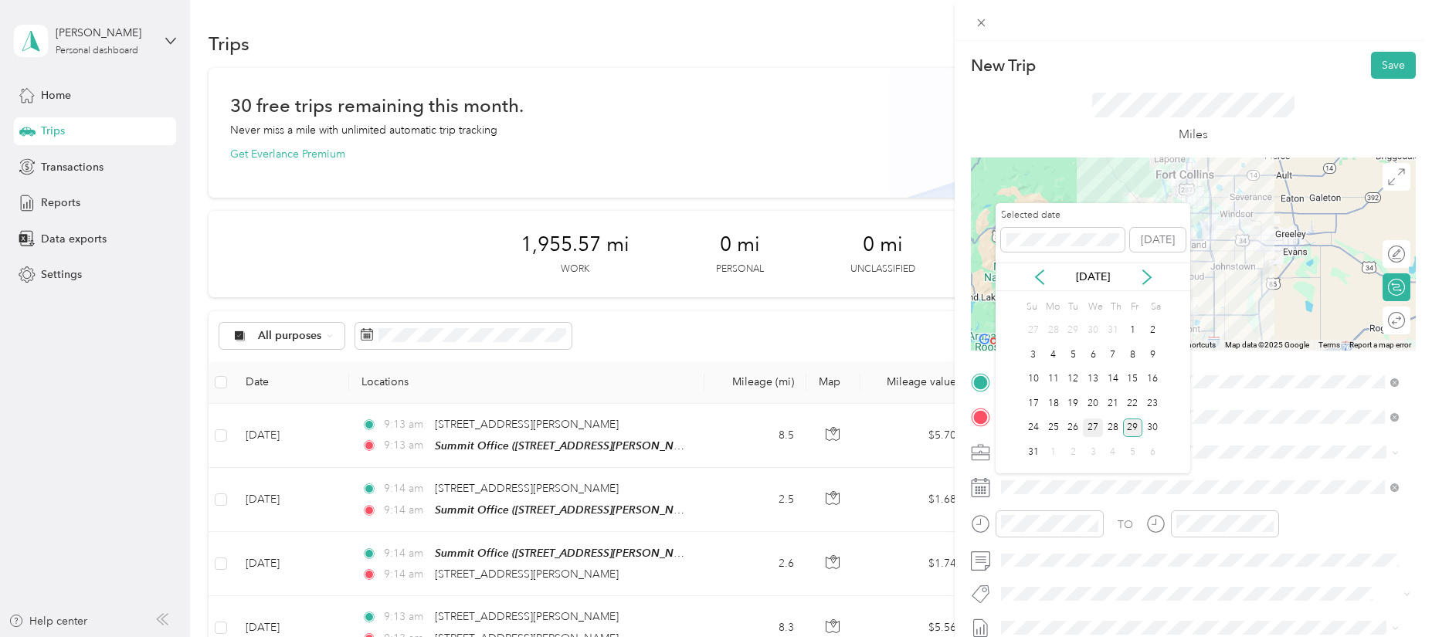
click at [1088, 430] on div "27" at bounding box center [1093, 428] width 20 height 19
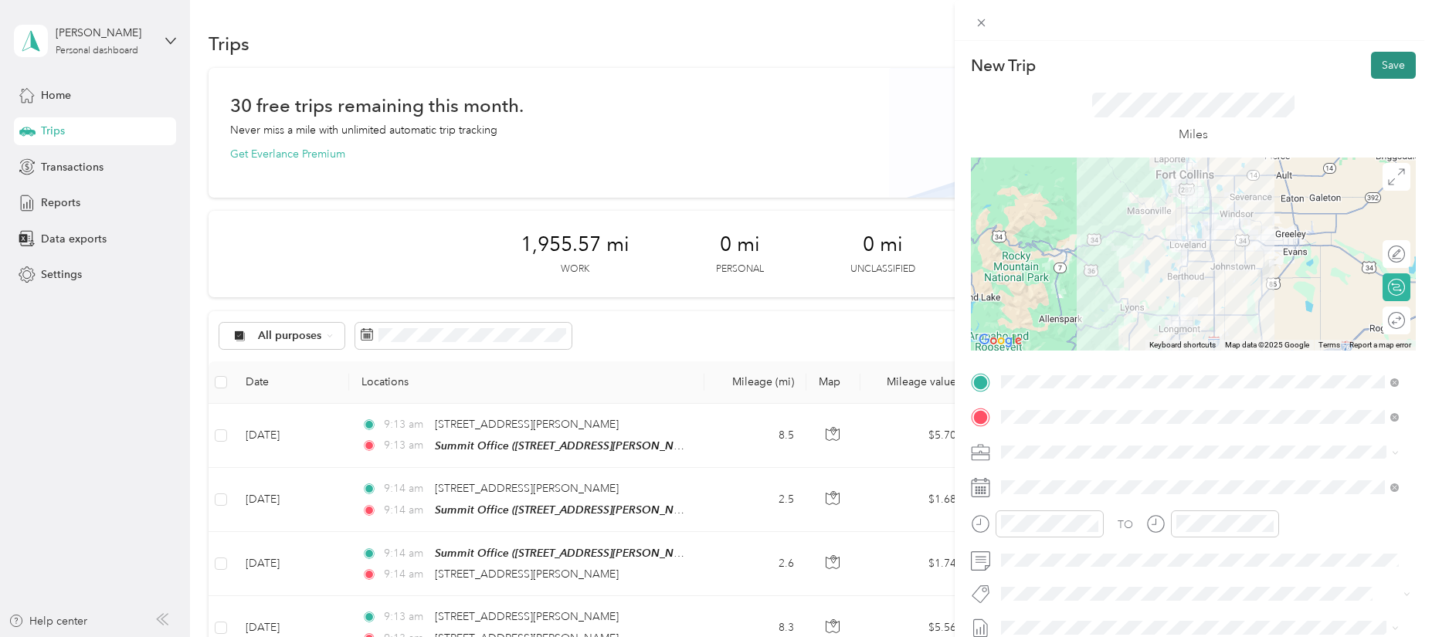
click at [1380, 63] on button "Save" at bounding box center [1393, 65] width 45 height 27
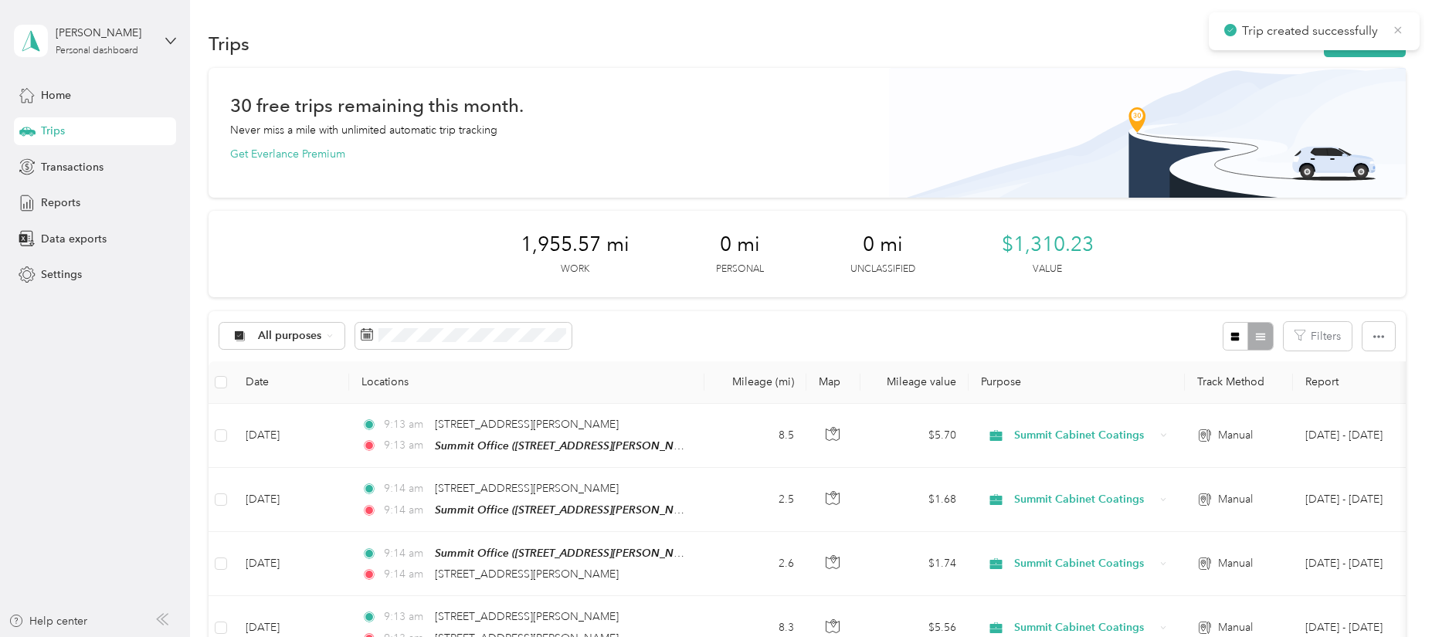
click at [1402, 28] on icon at bounding box center [1398, 30] width 12 height 14
click at [1388, 34] on button "New trip" at bounding box center [1365, 43] width 82 height 27
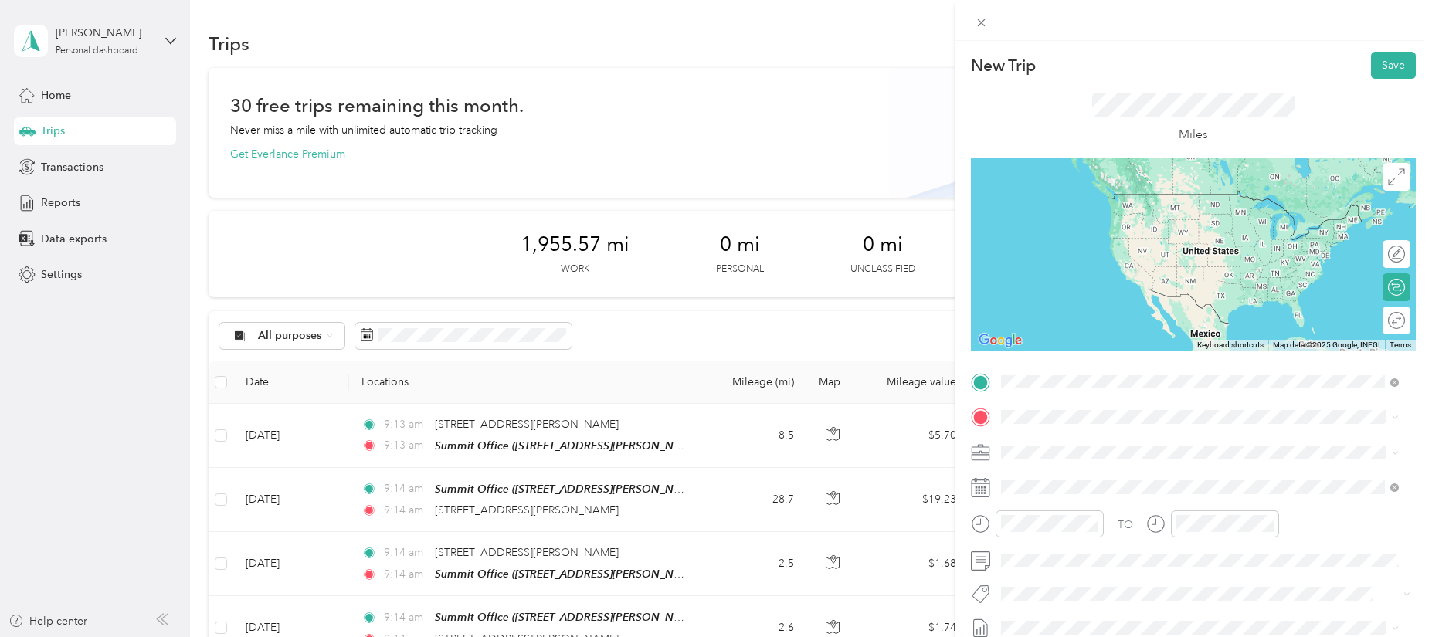
click at [1087, 442] on span "[STREET_ADDRESS][PERSON_NAME][US_STATE]" at bounding box center [1151, 438] width 240 height 14
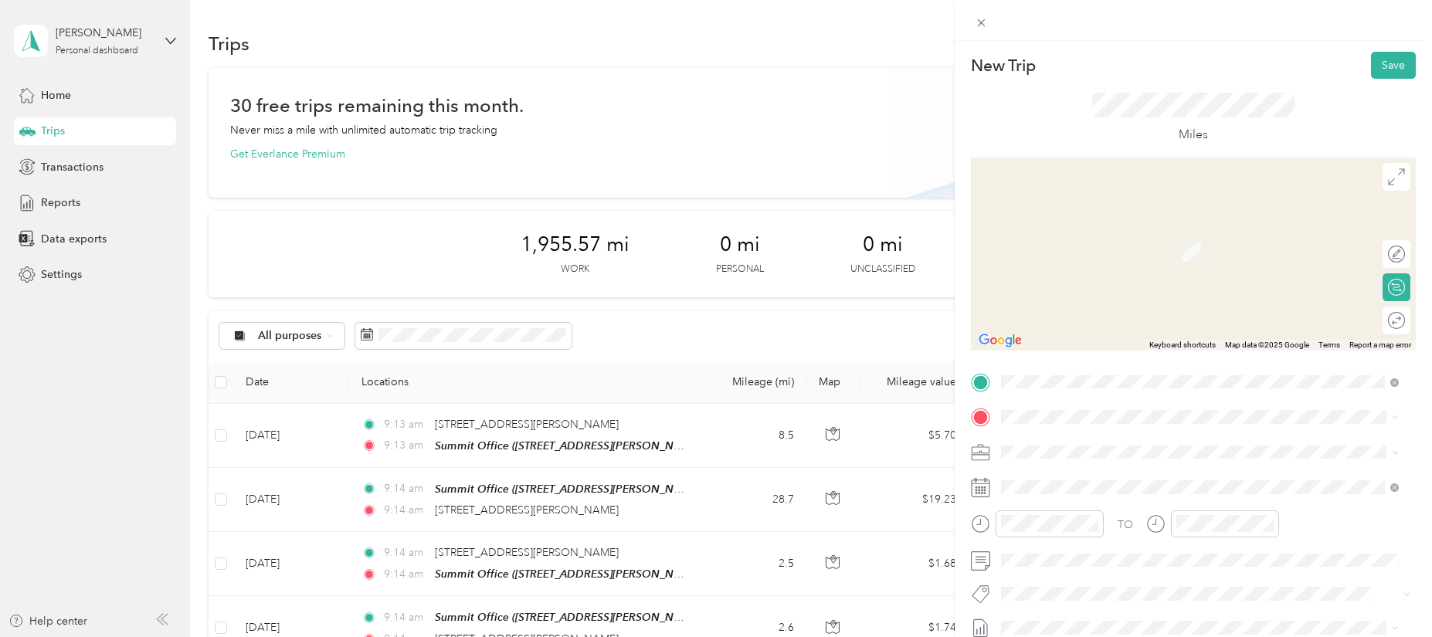
click at [1107, 500] on div "Summit Office [STREET_ADDRESS][PERSON_NAME][PERSON_NAME][US_STATE]" at bounding box center [1194, 487] width 326 height 32
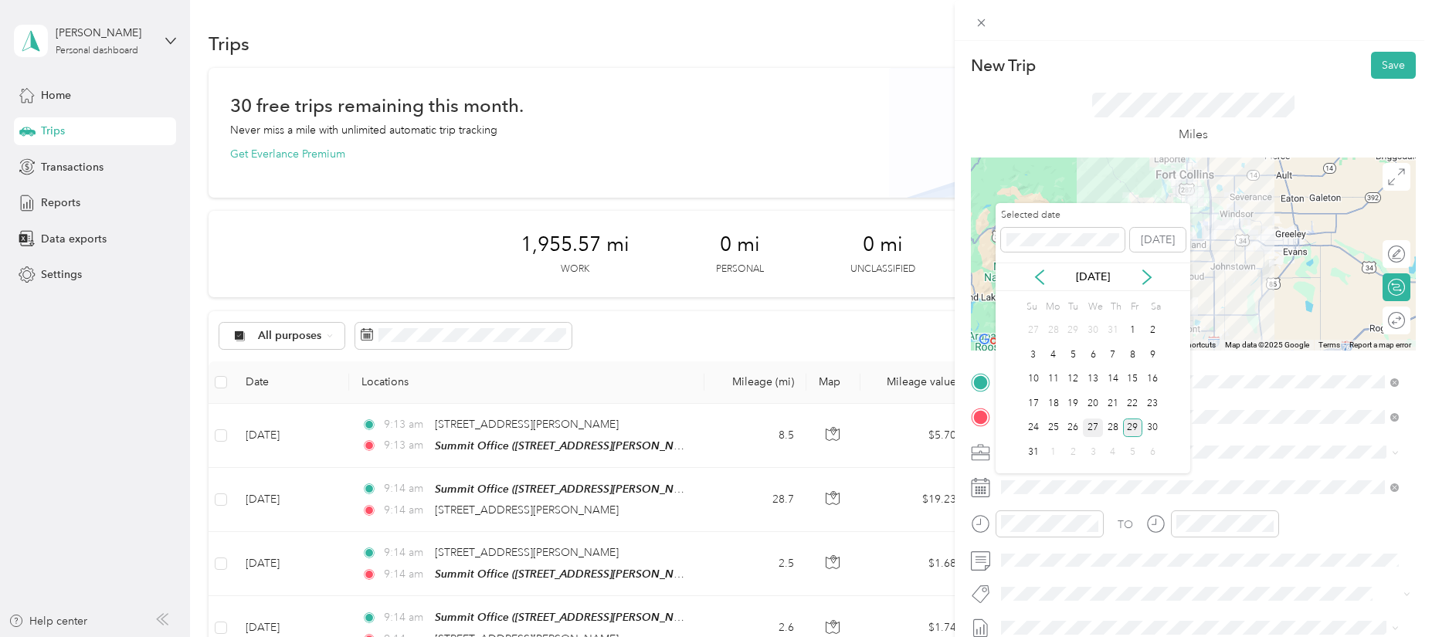
click at [1092, 426] on div "27" at bounding box center [1093, 428] width 20 height 19
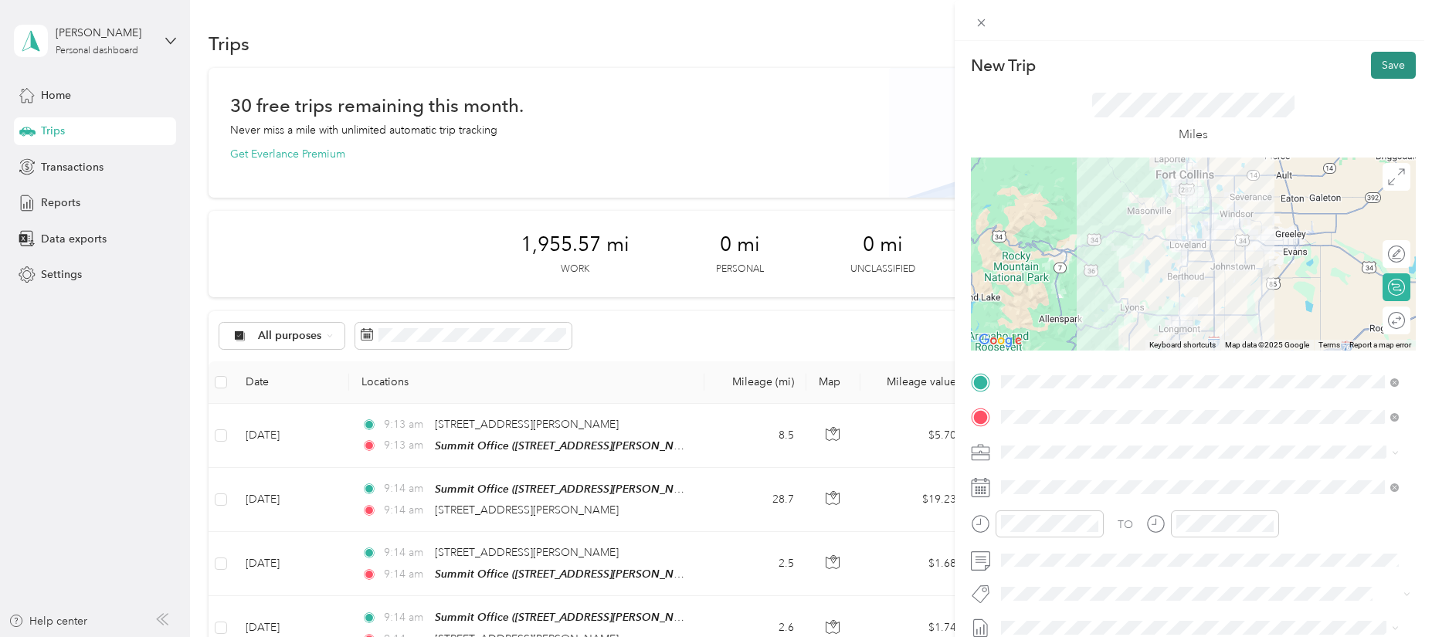
click at [1373, 75] on button "Save" at bounding box center [1393, 65] width 45 height 27
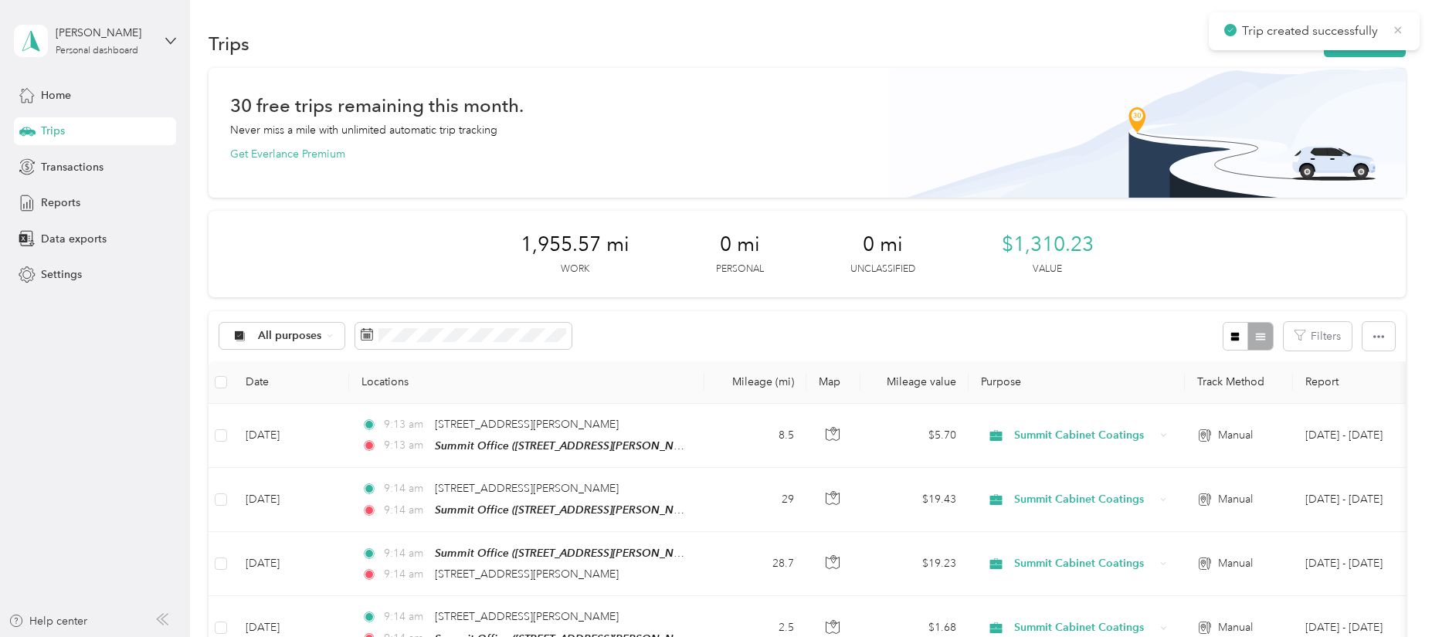
click at [1399, 29] on icon at bounding box center [1398, 30] width 12 height 14
click at [1350, 51] on button "New trip" at bounding box center [1365, 43] width 82 height 27
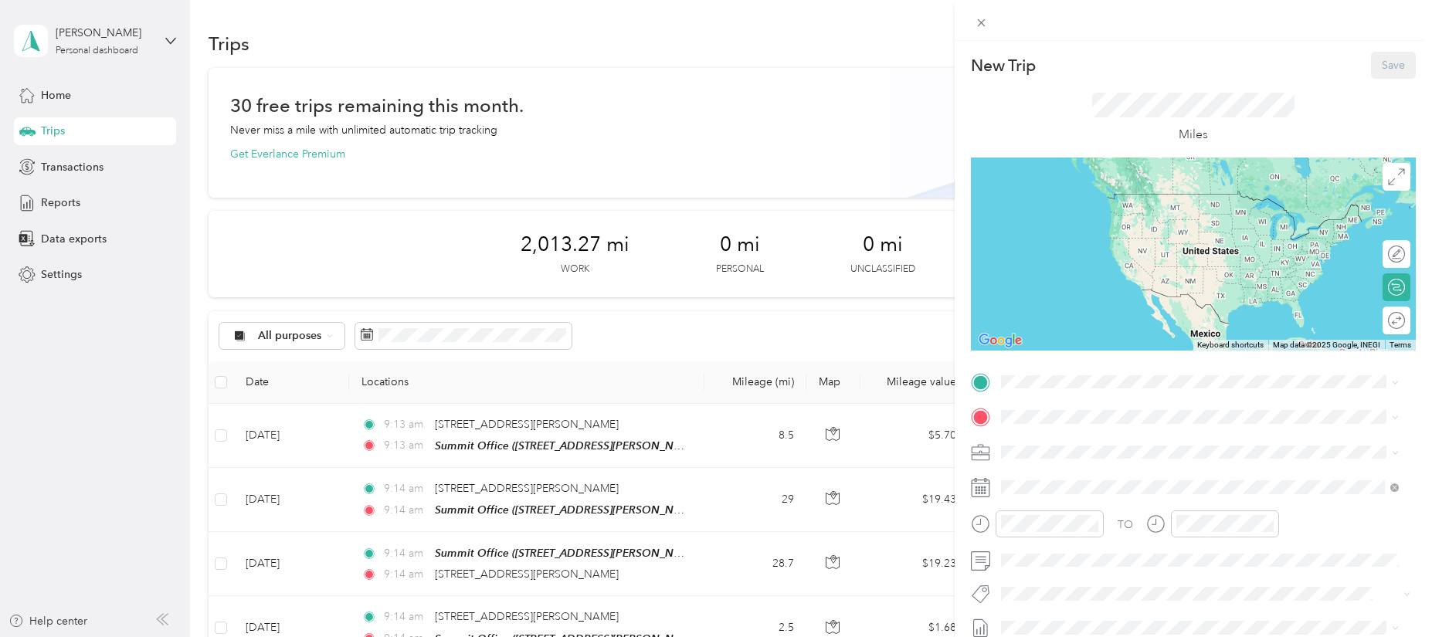
click at [1079, 457] on span "[STREET_ADDRESS][PERSON_NAME][PERSON_NAME][US_STATE]" at bounding box center [1194, 456] width 326 height 13
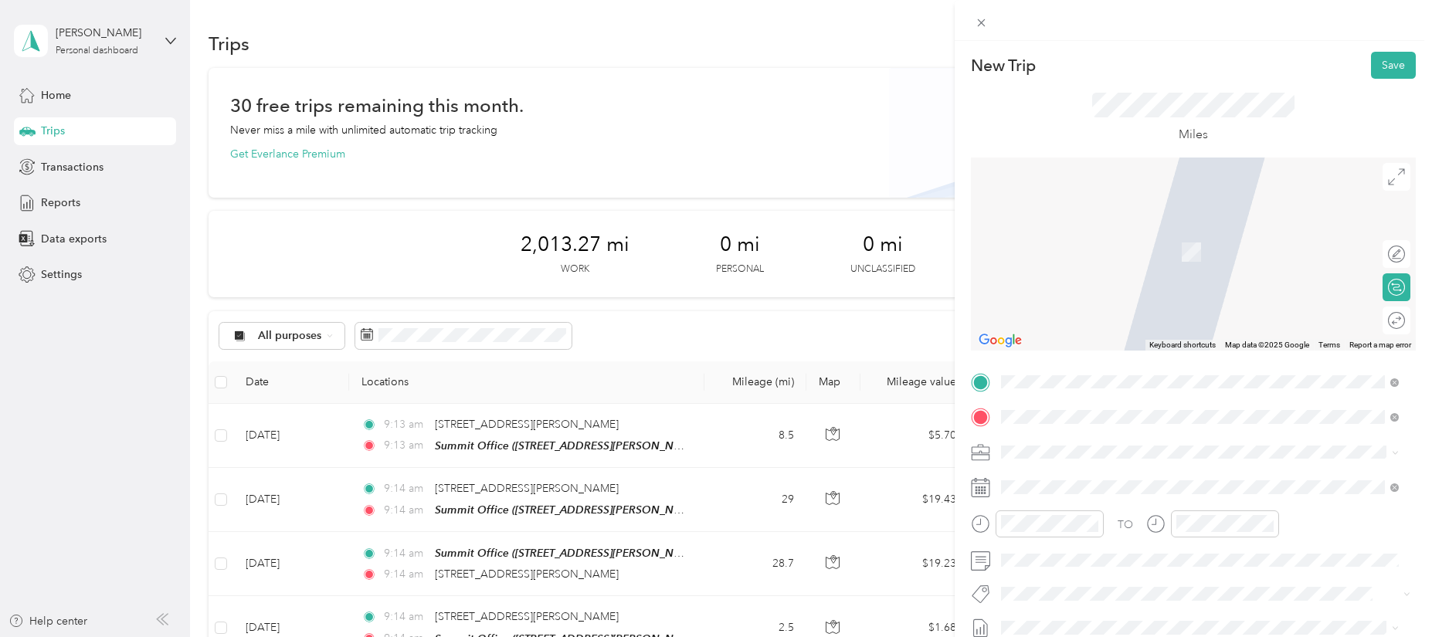
click at [1119, 236] on span "[STREET_ADDRESS][PERSON_NAME][US_STATE]" at bounding box center [1151, 229] width 240 height 14
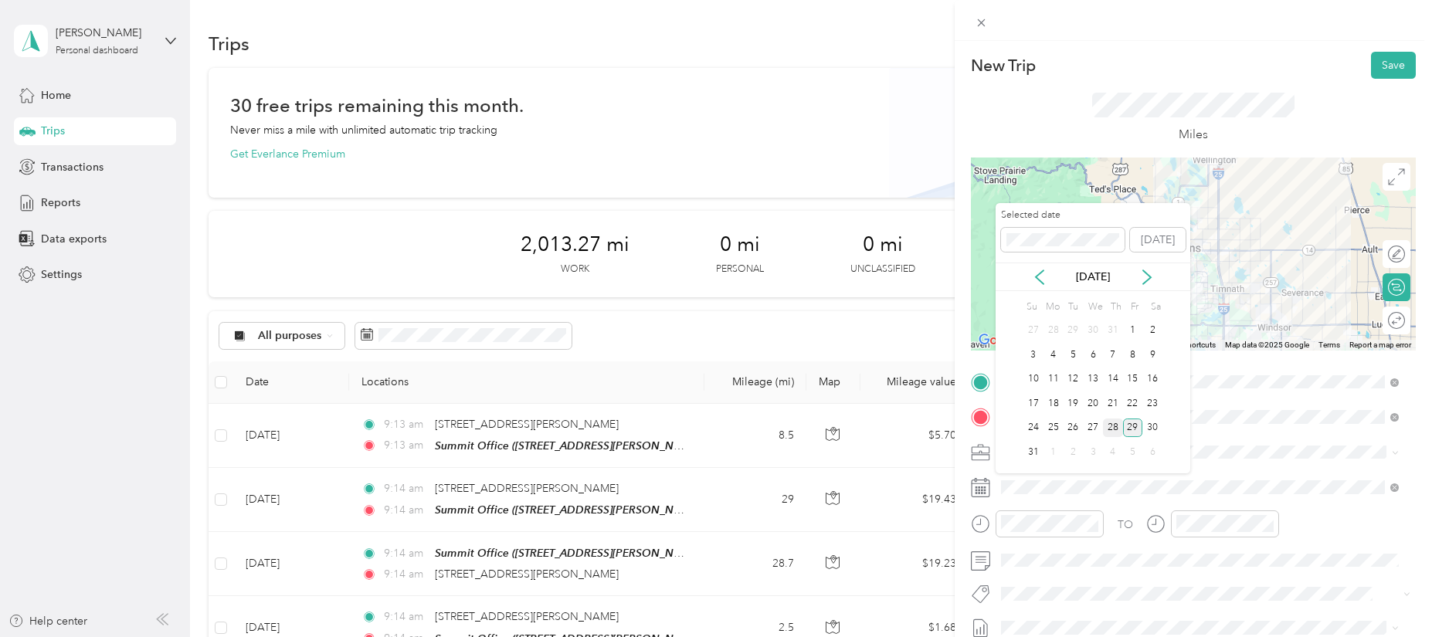
click at [1108, 426] on div "28" at bounding box center [1113, 428] width 20 height 19
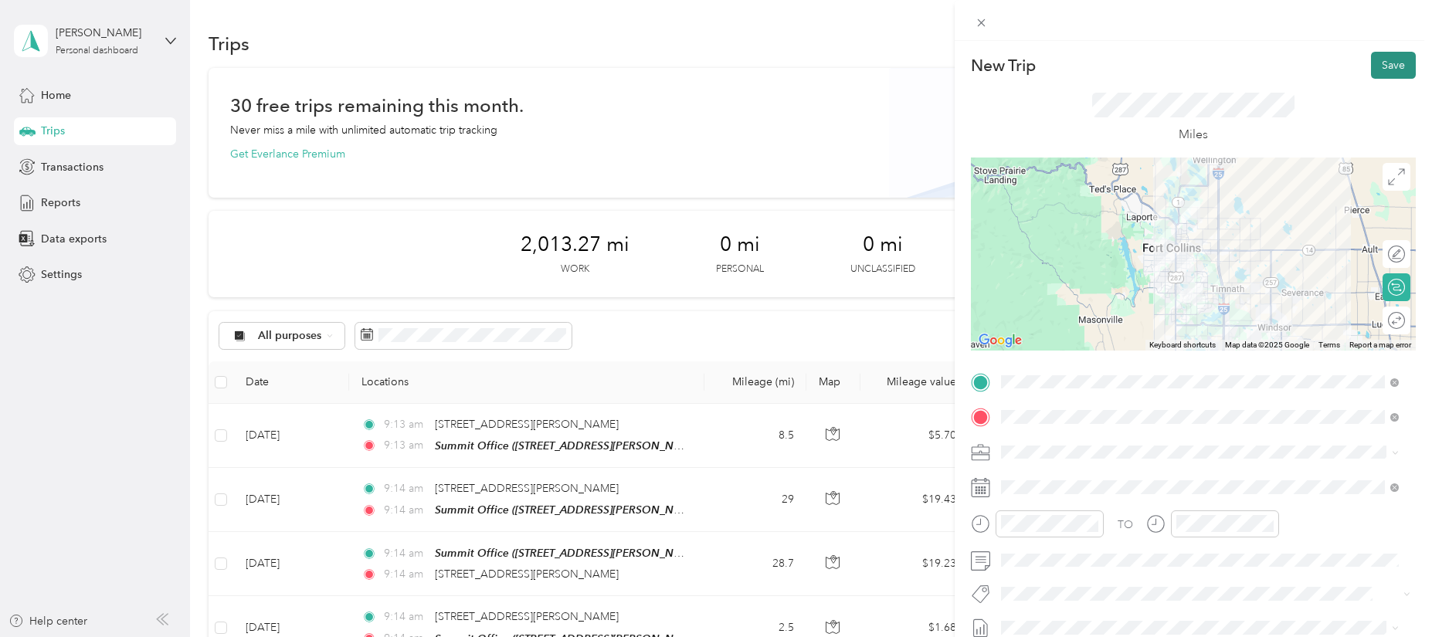
click at [1371, 64] on button "Save" at bounding box center [1393, 65] width 45 height 27
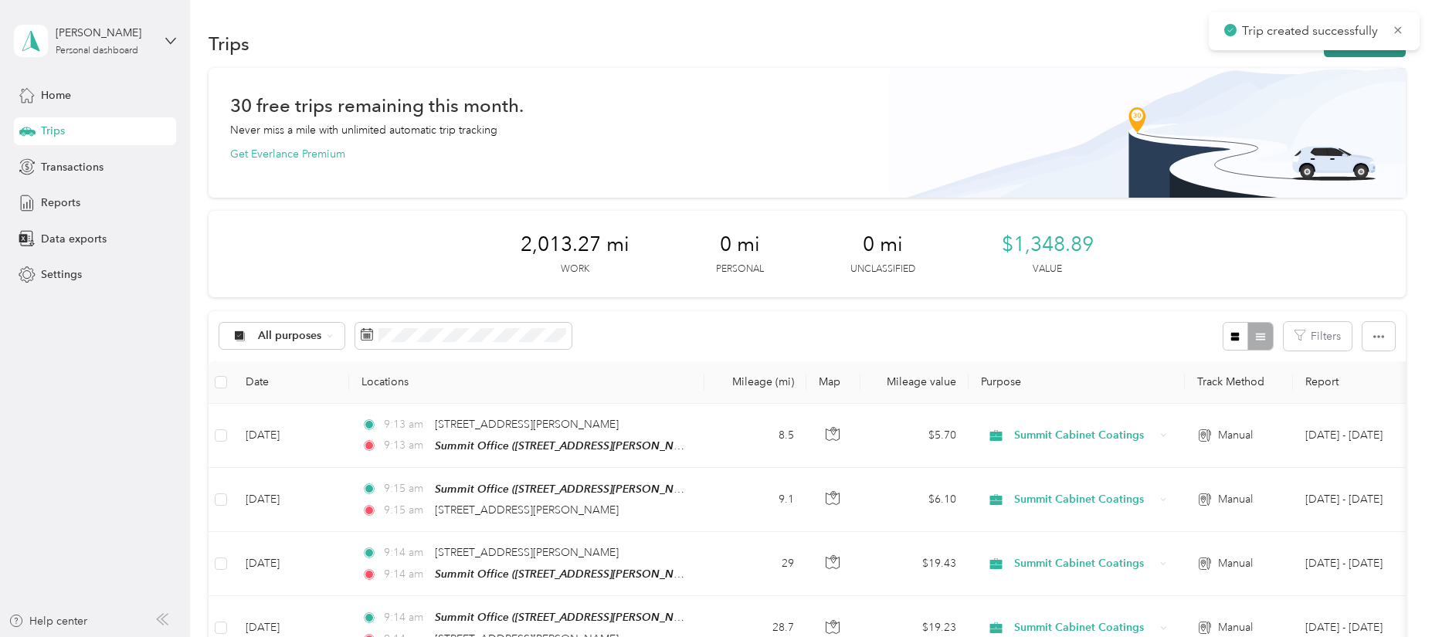
click at [1372, 54] on button "New trip" at bounding box center [1365, 43] width 82 height 27
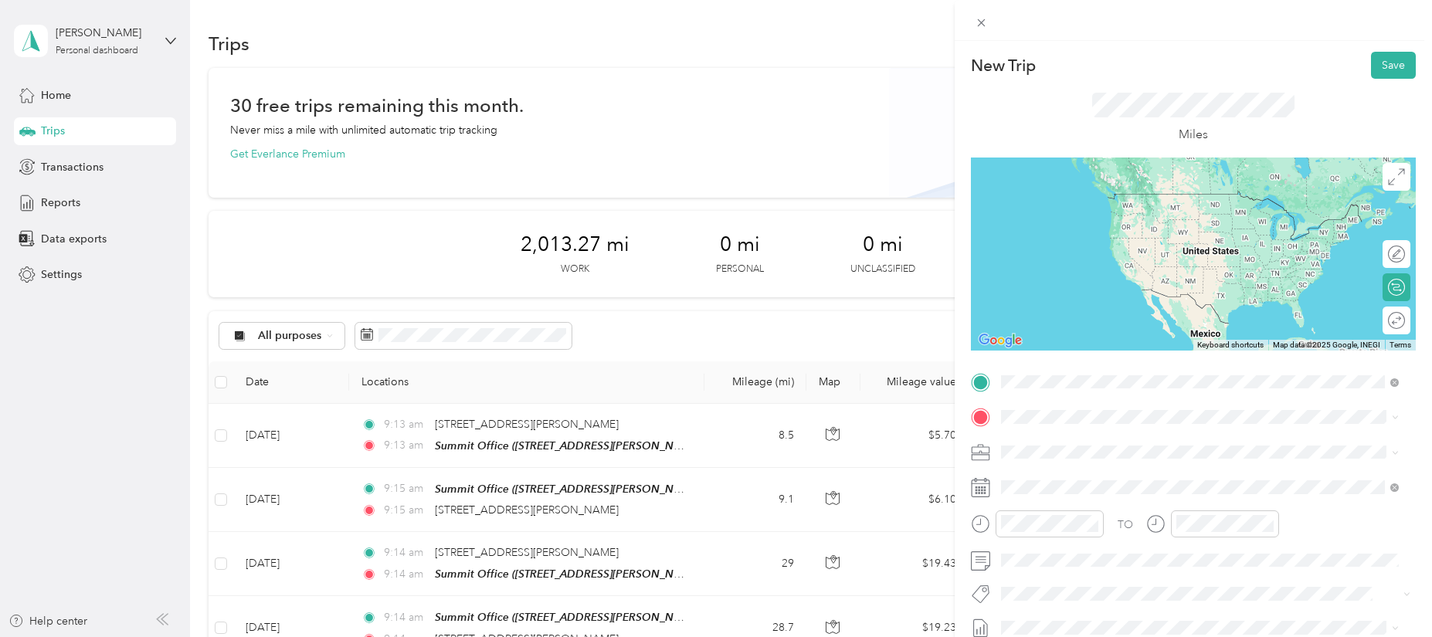
click at [1060, 443] on span "[STREET_ADDRESS][PERSON_NAME][US_STATE]" at bounding box center [1151, 438] width 240 height 14
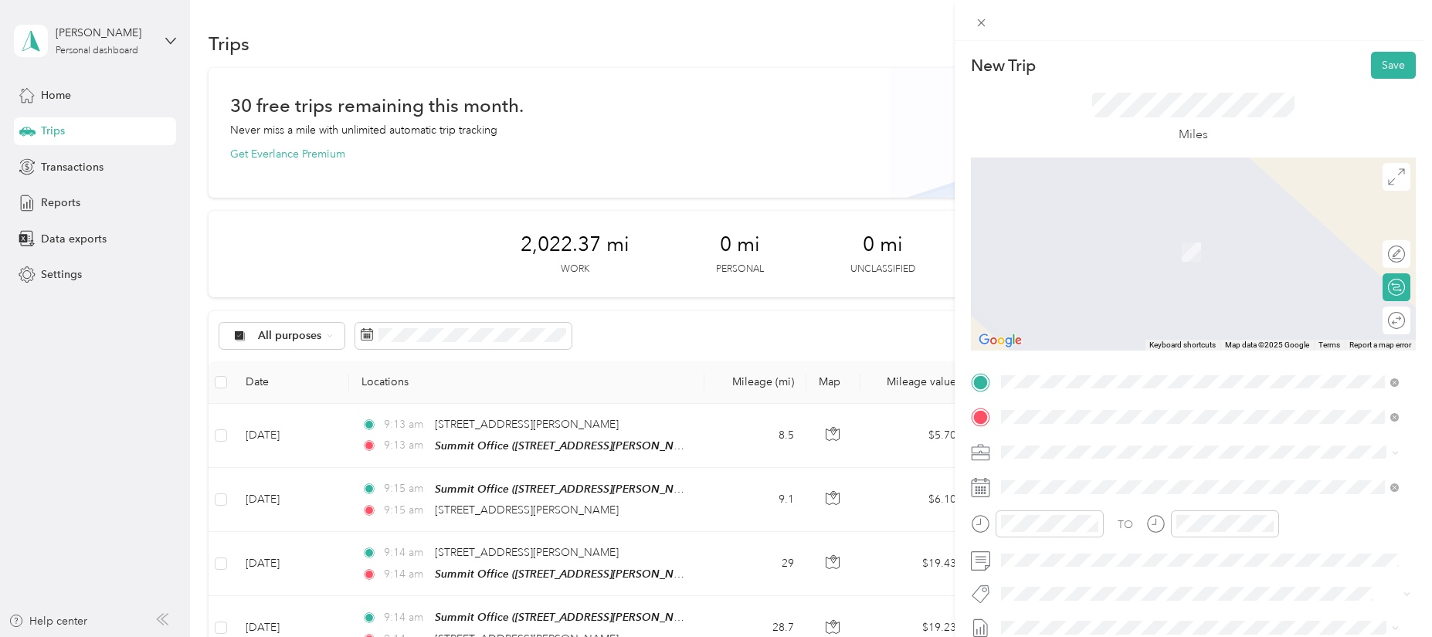
click at [1108, 236] on span "[STREET_ADDRESS][PERSON_NAME][US_STATE]" at bounding box center [1151, 229] width 240 height 14
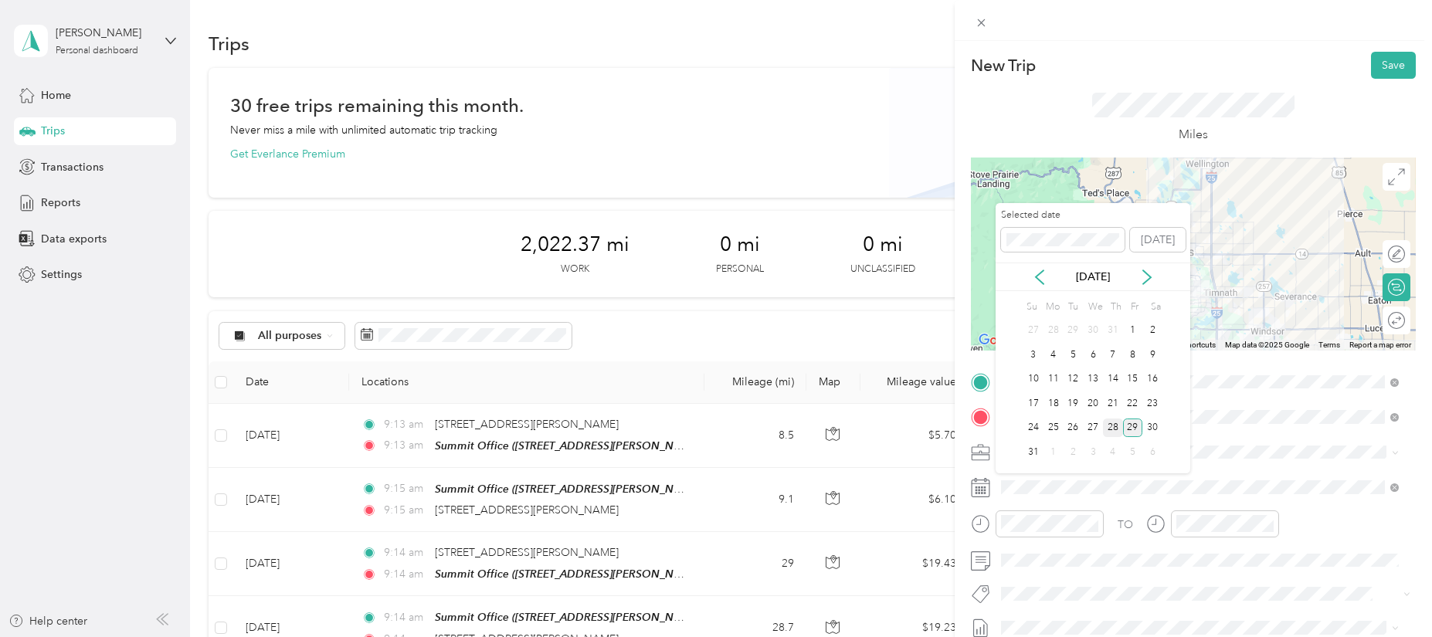
click at [1115, 430] on div "28" at bounding box center [1113, 428] width 20 height 19
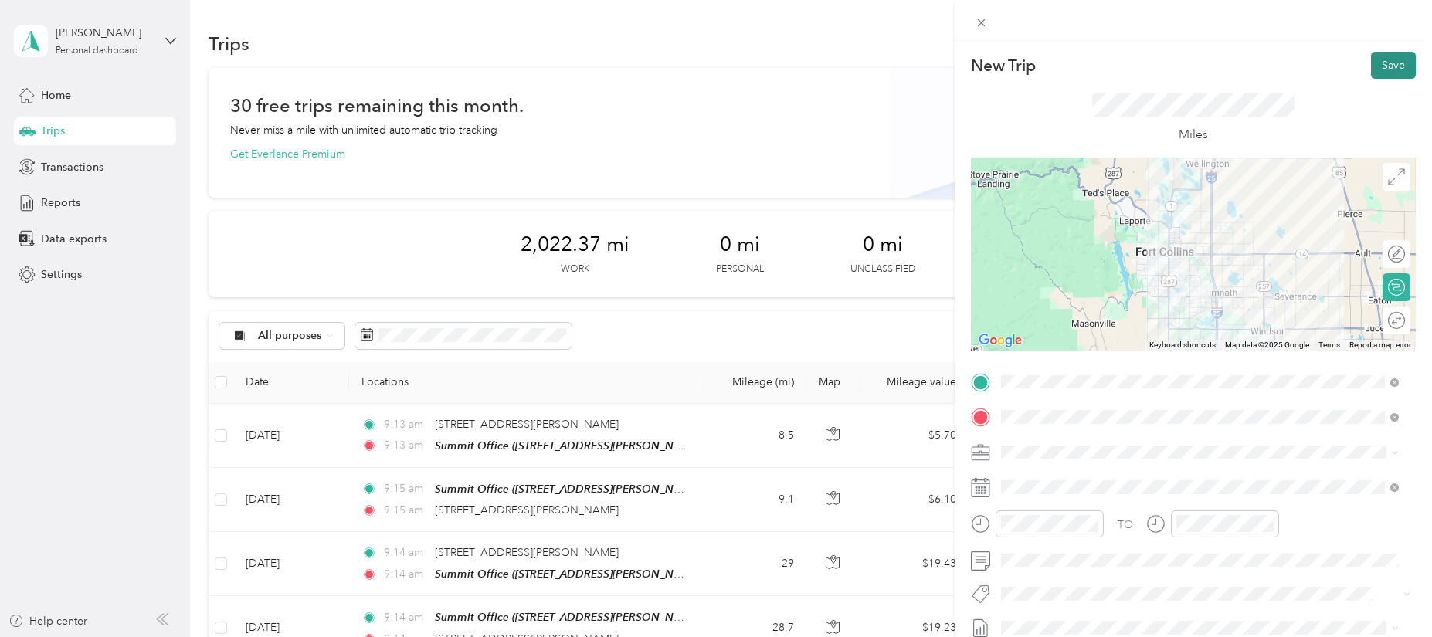
click at [1377, 59] on button "Save" at bounding box center [1393, 65] width 45 height 27
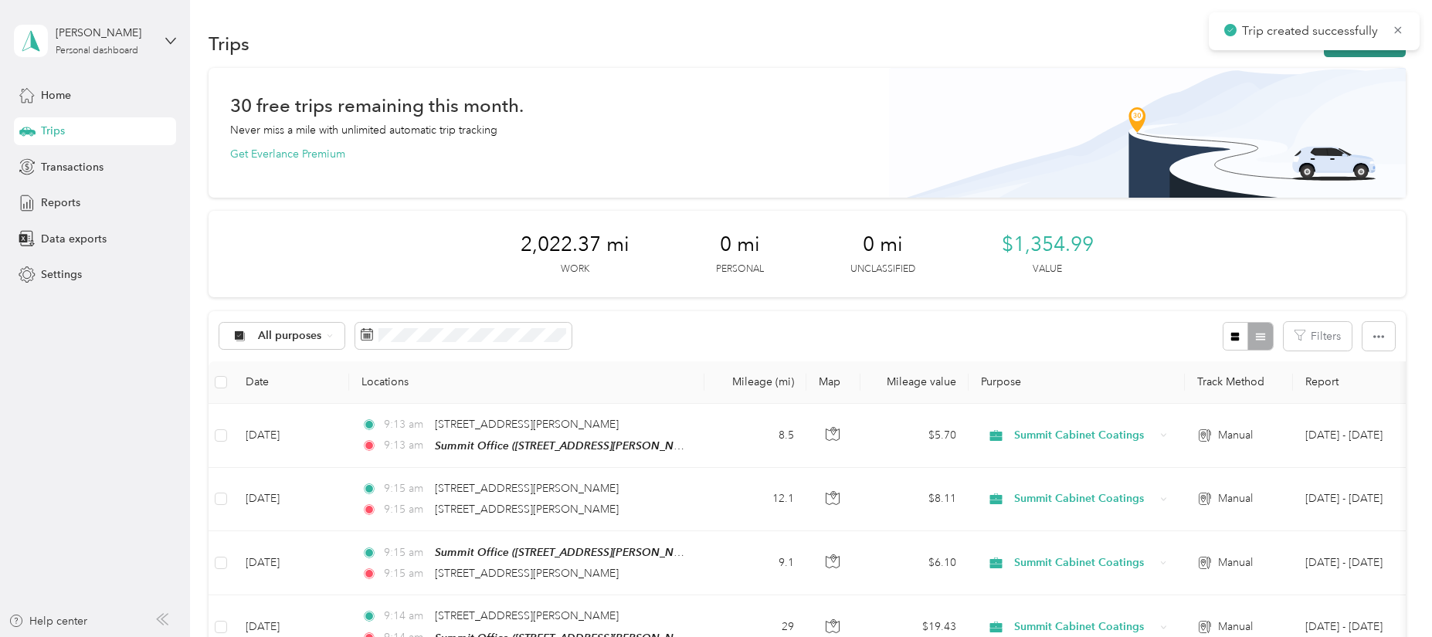
click at [1378, 52] on button "New trip" at bounding box center [1365, 43] width 82 height 27
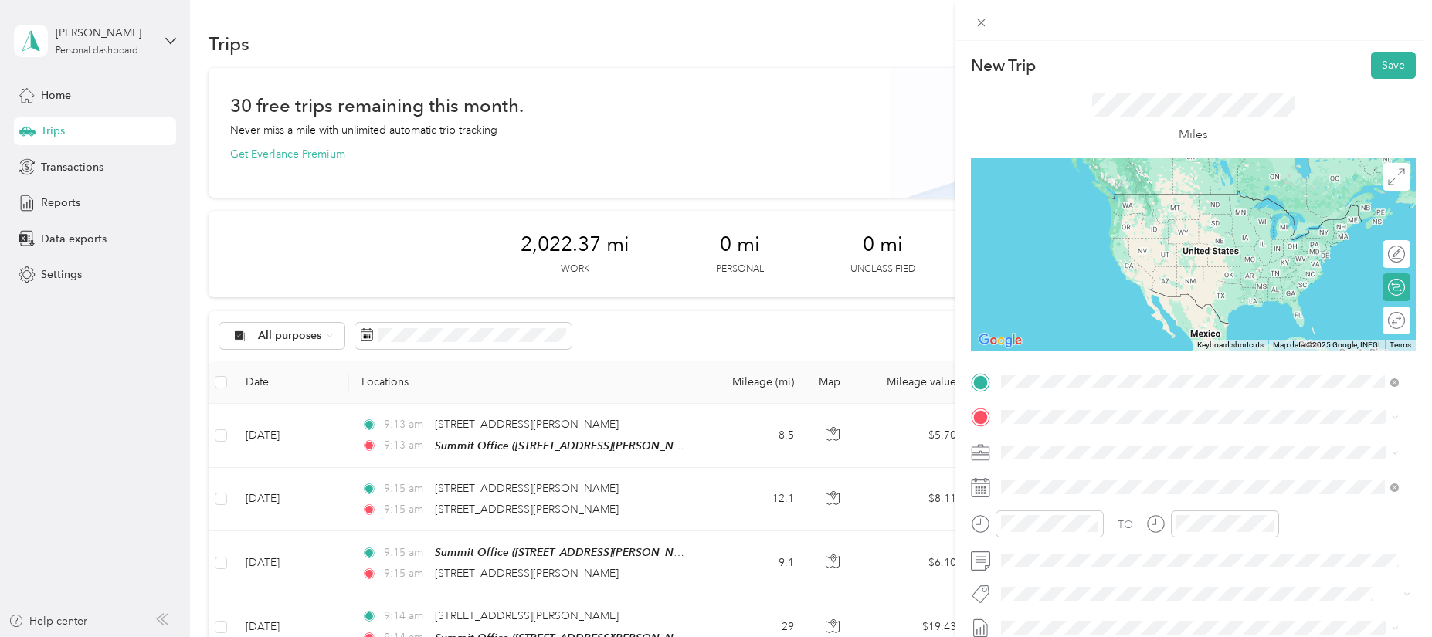
click at [1097, 441] on span "[STREET_ADDRESS][PERSON_NAME][US_STATE]" at bounding box center [1151, 438] width 240 height 14
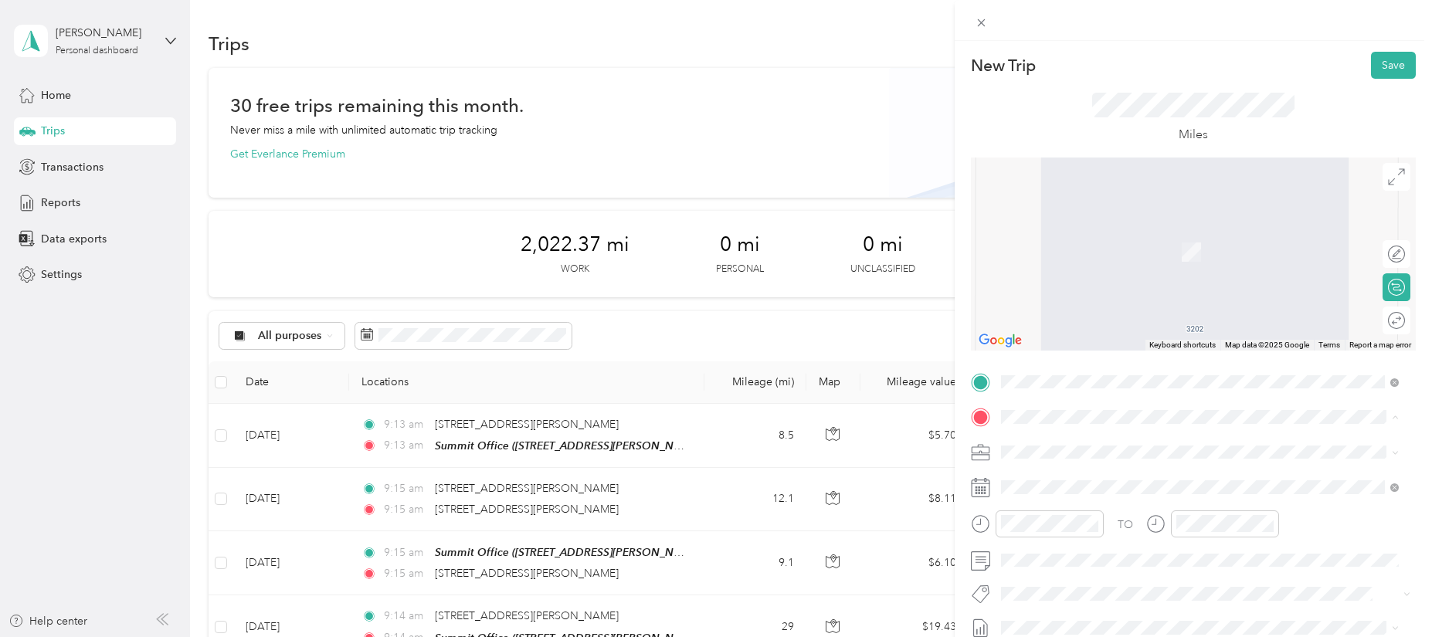
click at [1116, 492] on span "[STREET_ADDRESS][PERSON_NAME][PERSON_NAME][US_STATE]" at bounding box center [1194, 495] width 326 height 13
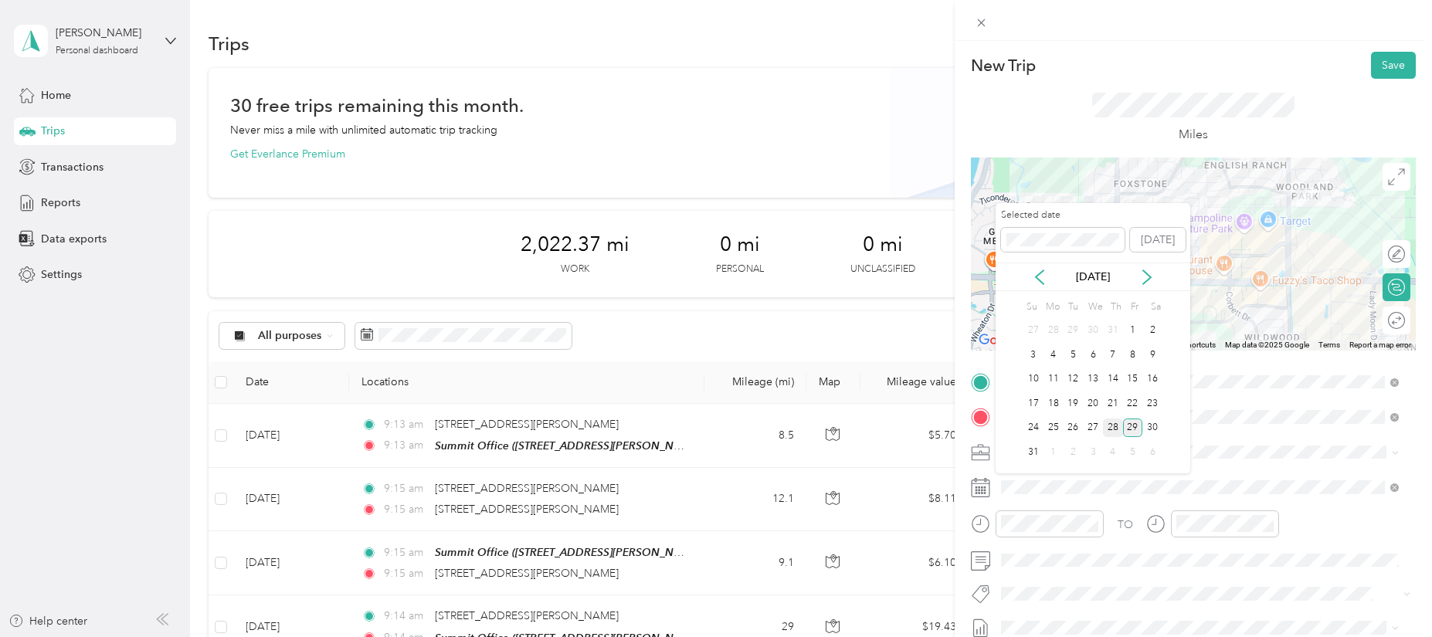
click at [1111, 430] on div "28" at bounding box center [1113, 428] width 20 height 19
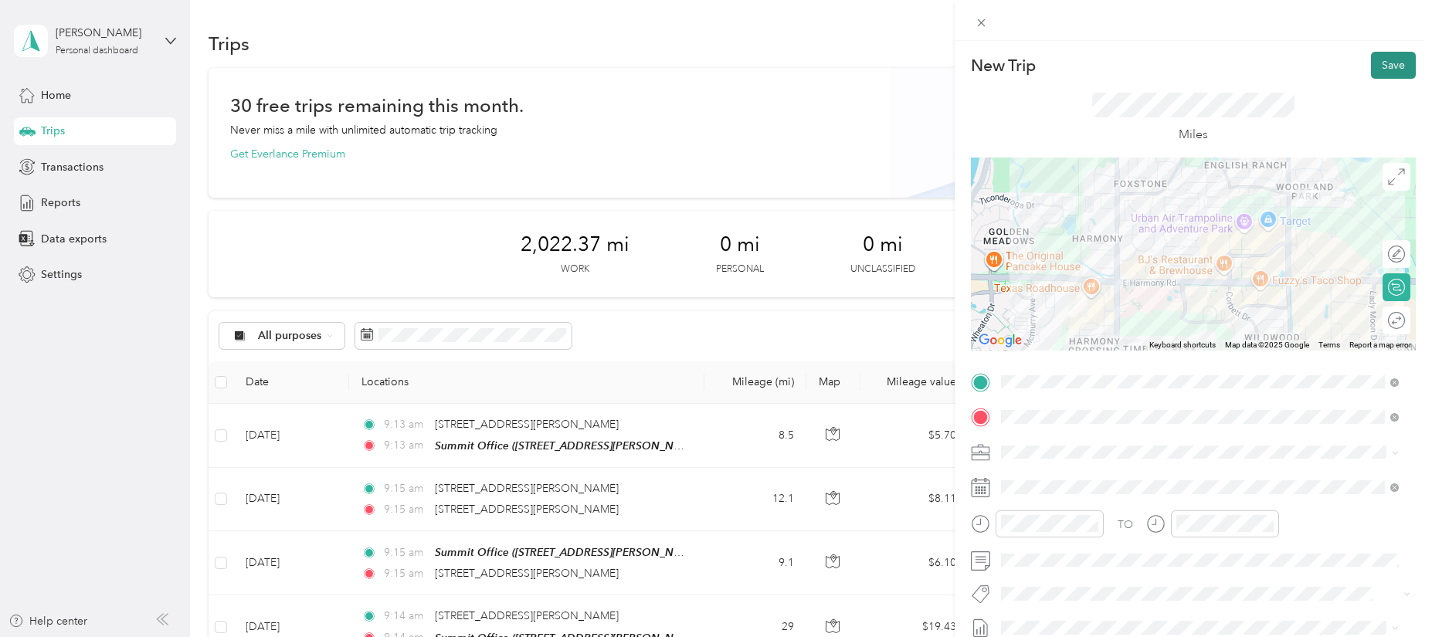
click at [1387, 64] on button "Save" at bounding box center [1393, 65] width 45 height 27
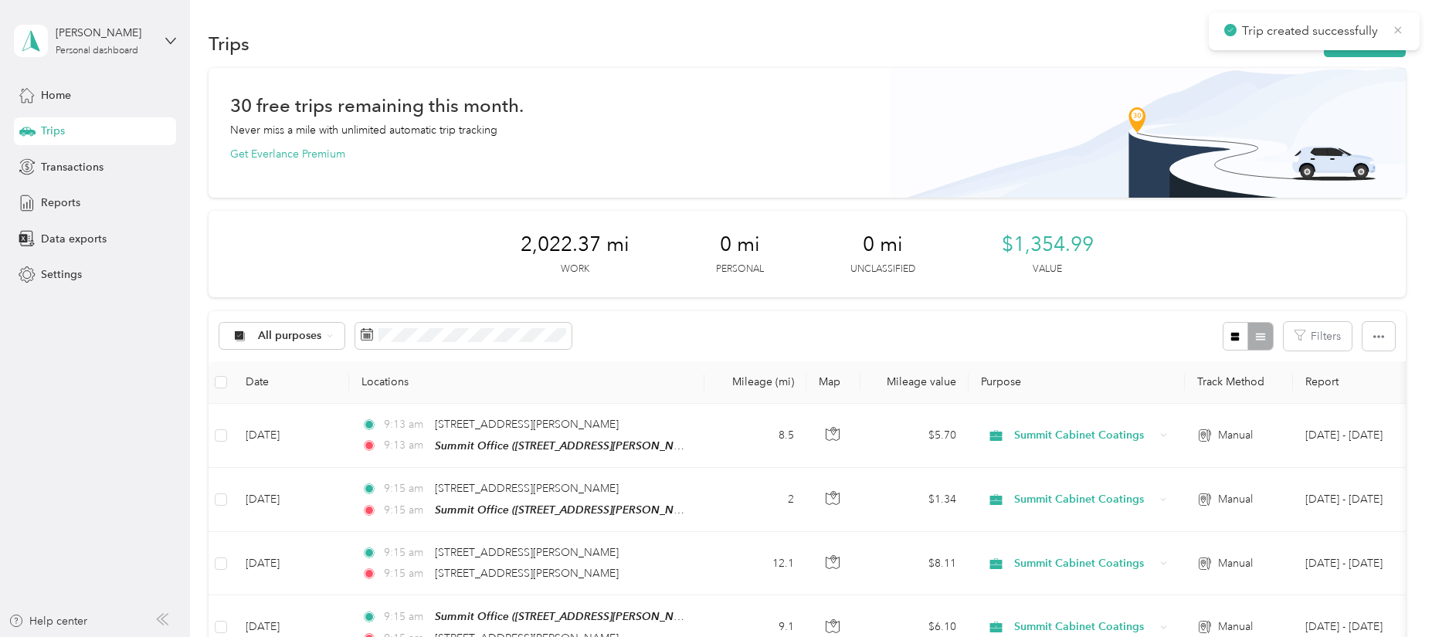
click at [1399, 29] on icon at bounding box center [1398, 30] width 12 height 14
click at [1377, 47] on button "New trip" at bounding box center [1365, 43] width 82 height 27
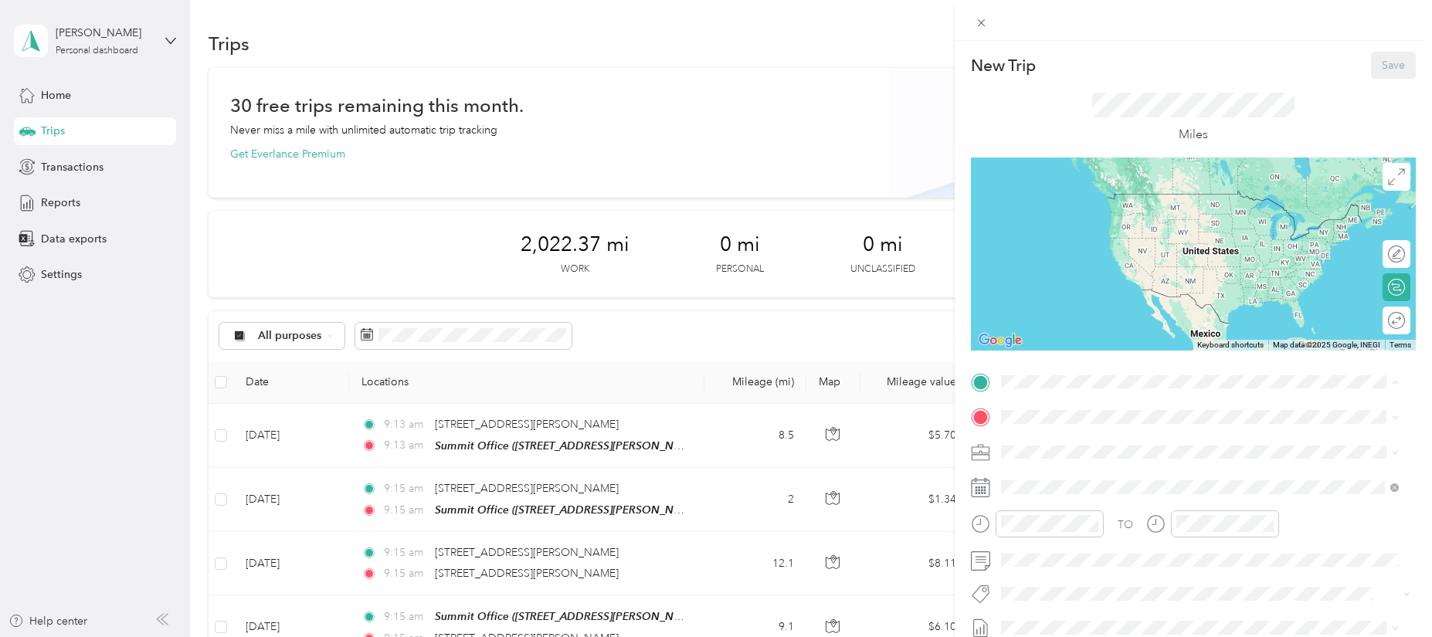
click at [1058, 447] on div "Summit Office [STREET_ADDRESS][PERSON_NAME][PERSON_NAME][US_STATE]" at bounding box center [1194, 452] width 326 height 32
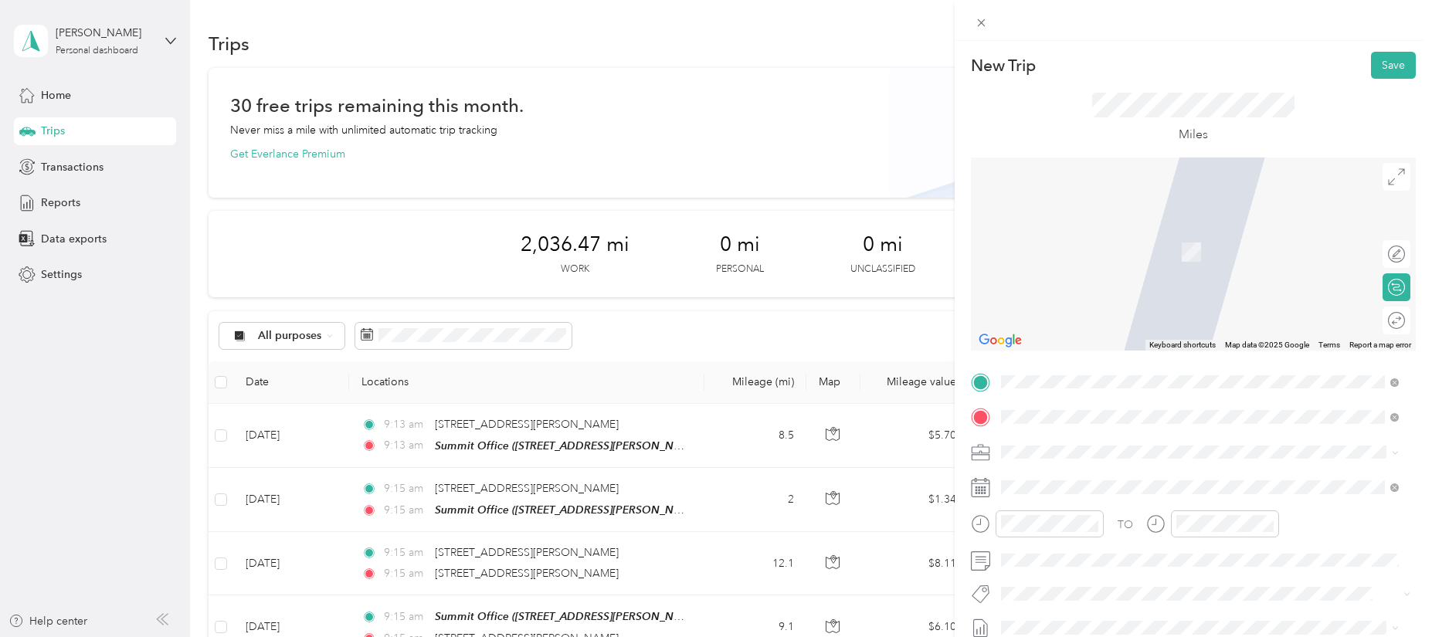
click at [1135, 234] on span "[STREET_ADDRESS][PERSON_NAME][PERSON_NAME][US_STATE]" at bounding box center [1194, 229] width 326 height 14
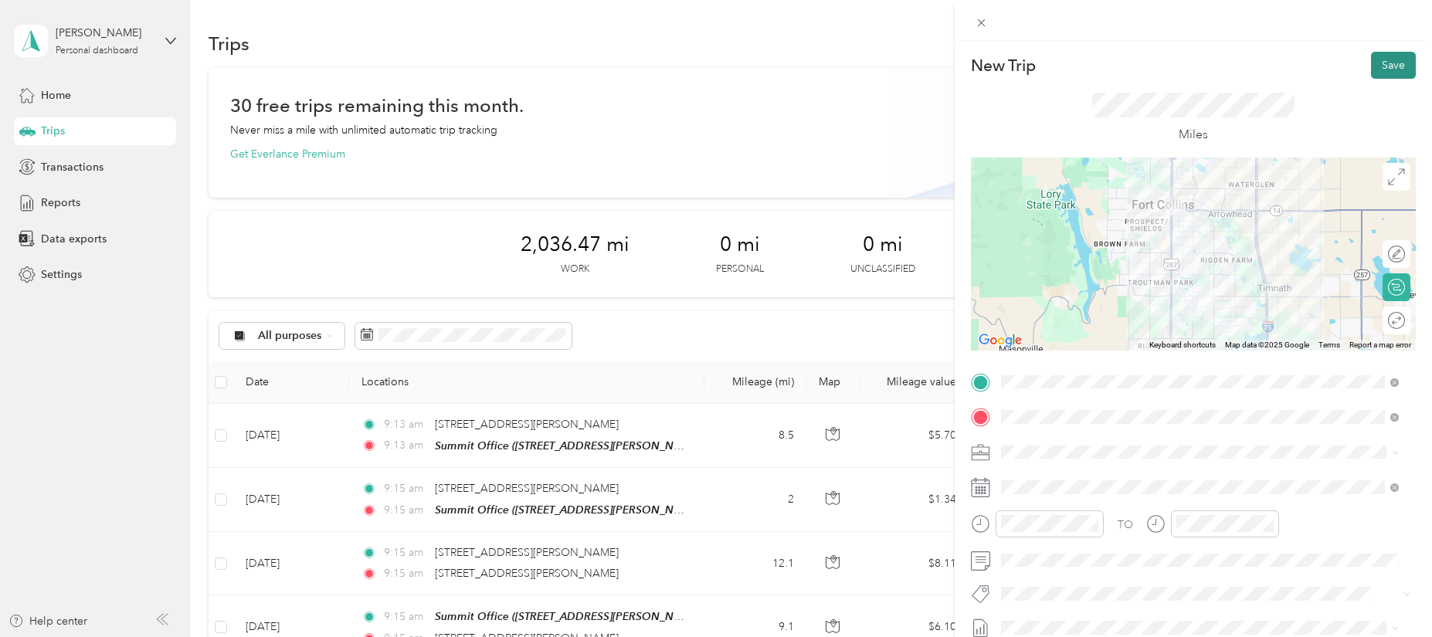
click at [1380, 71] on button "Save" at bounding box center [1393, 65] width 45 height 27
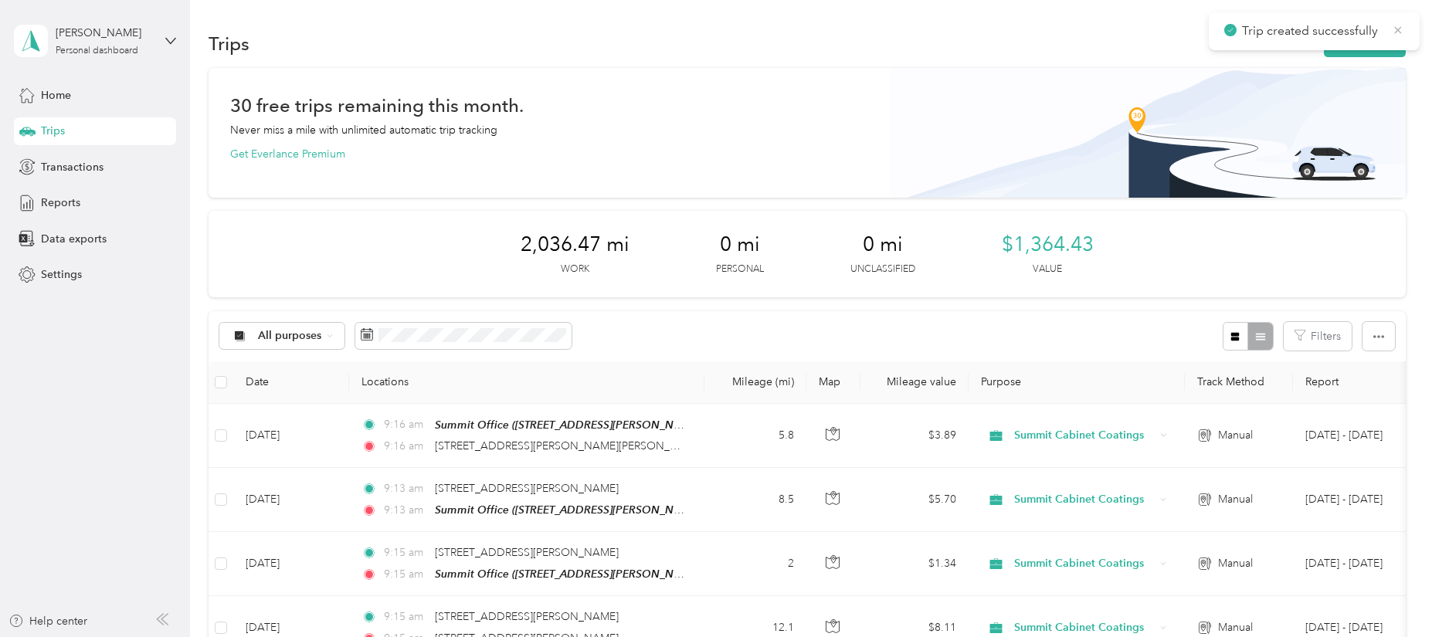
click at [1400, 29] on icon at bounding box center [1398, 30] width 12 height 14
